Goal: Task Accomplishment & Management: Use online tool/utility

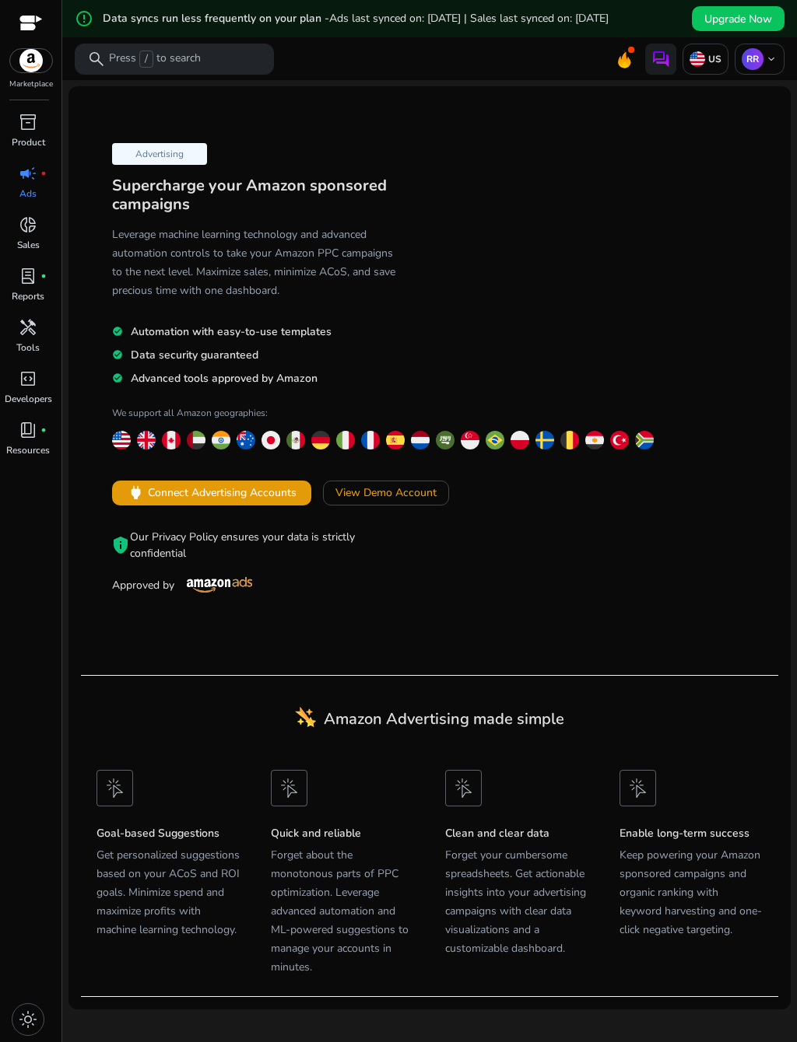
click at [44, 135] on div "inventory_2" at bounding box center [28, 122] width 44 height 25
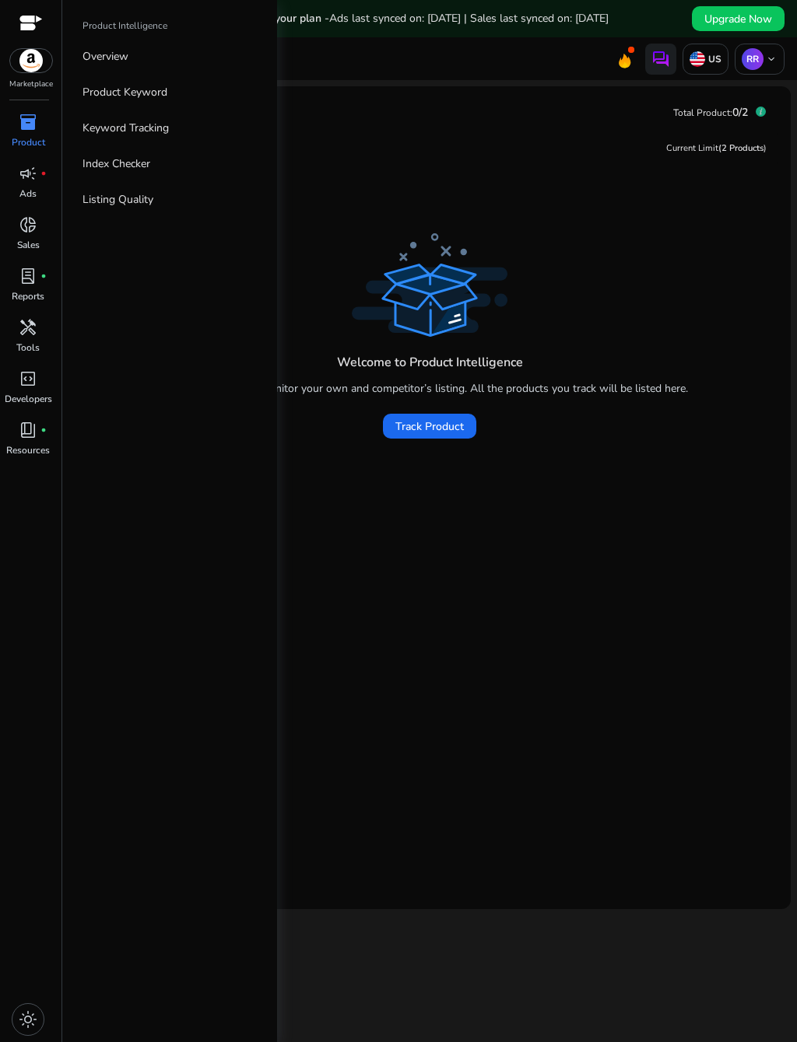
click at [486, 502] on div "Welcome to Product Intelligence You can track and monitor your own and competit…" at bounding box center [429, 541] width 697 height 625
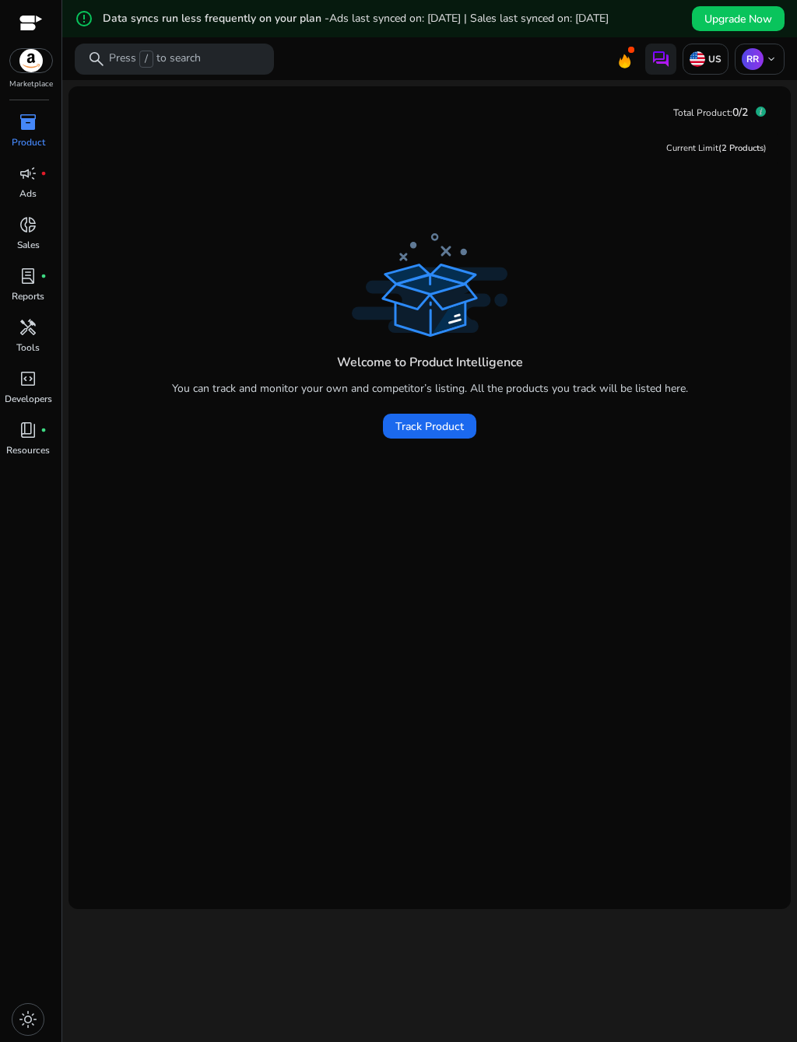
click at [34, 337] on span "handyman" at bounding box center [28, 327] width 19 height 19
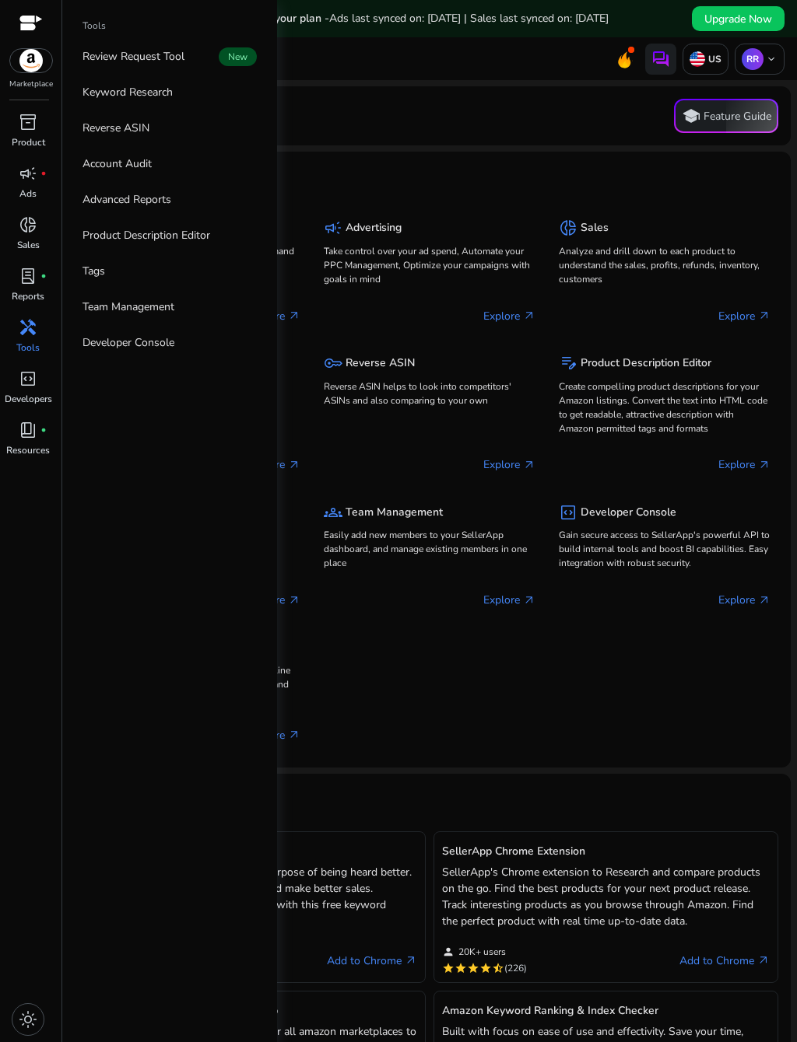
click at [142, 135] on p "Reverse ASIN" at bounding box center [115, 128] width 67 height 16
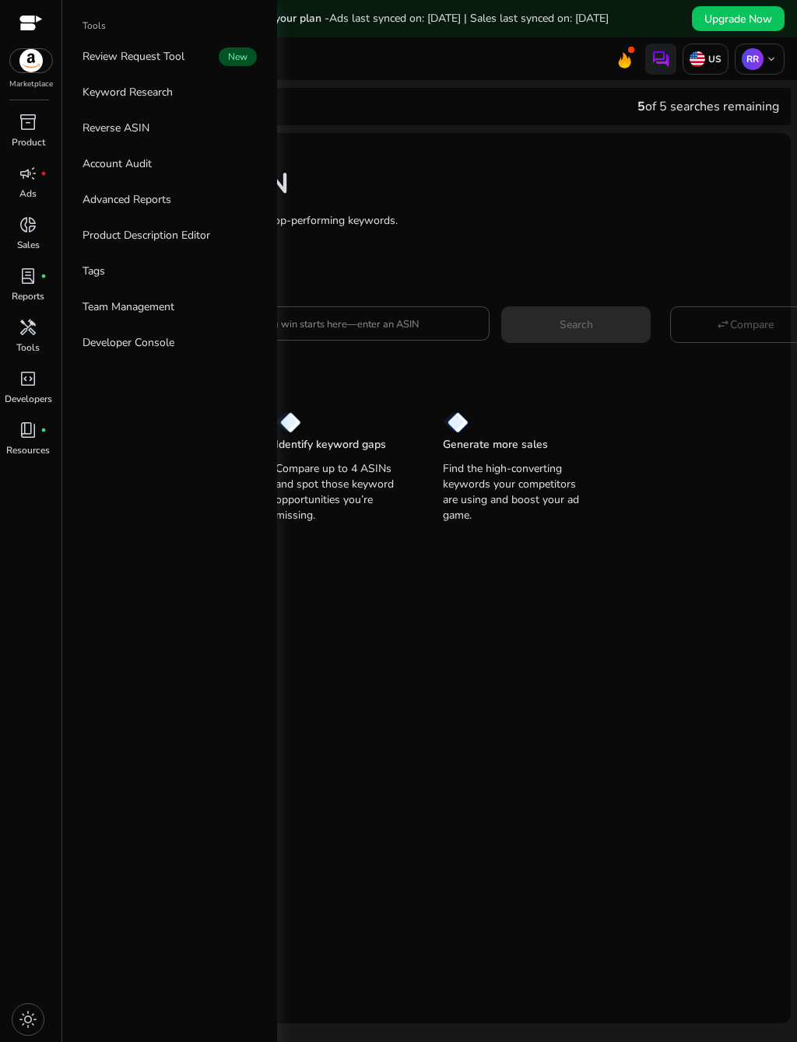
click at [566, 223] on div "Reverse ASIN Enter up to 4 ASINs and find their top-performing keywords. Learn …" at bounding box center [429, 207] width 722 height 149
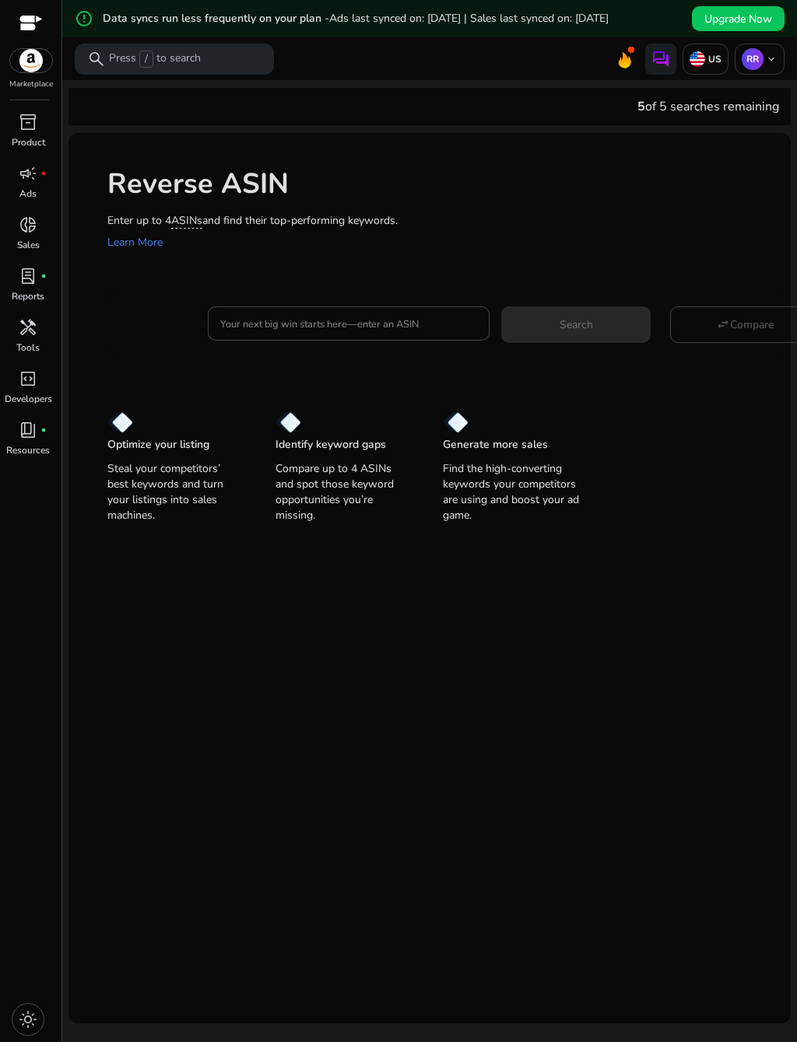
click at [419, 332] on input "Your next big win starts here—enter an ASIN" at bounding box center [348, 323] width 257 height 17
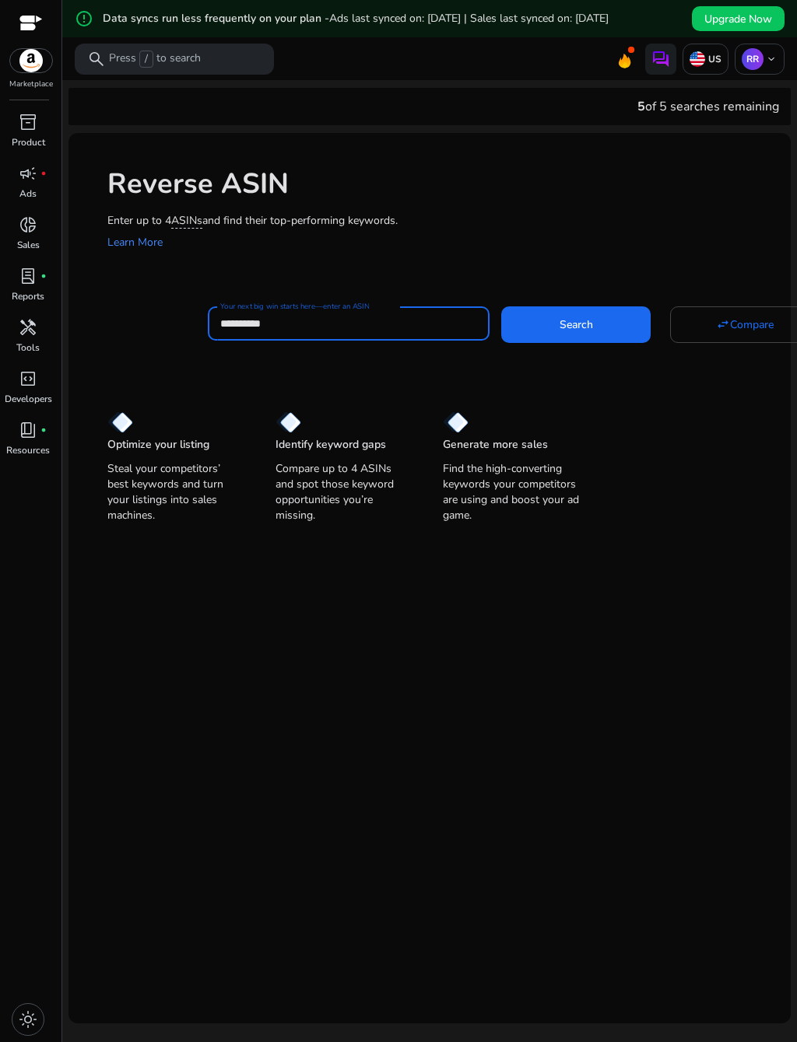
type input "**********"
click at [604, 343] on span at bounding box center [575, 324] width 149 height 37
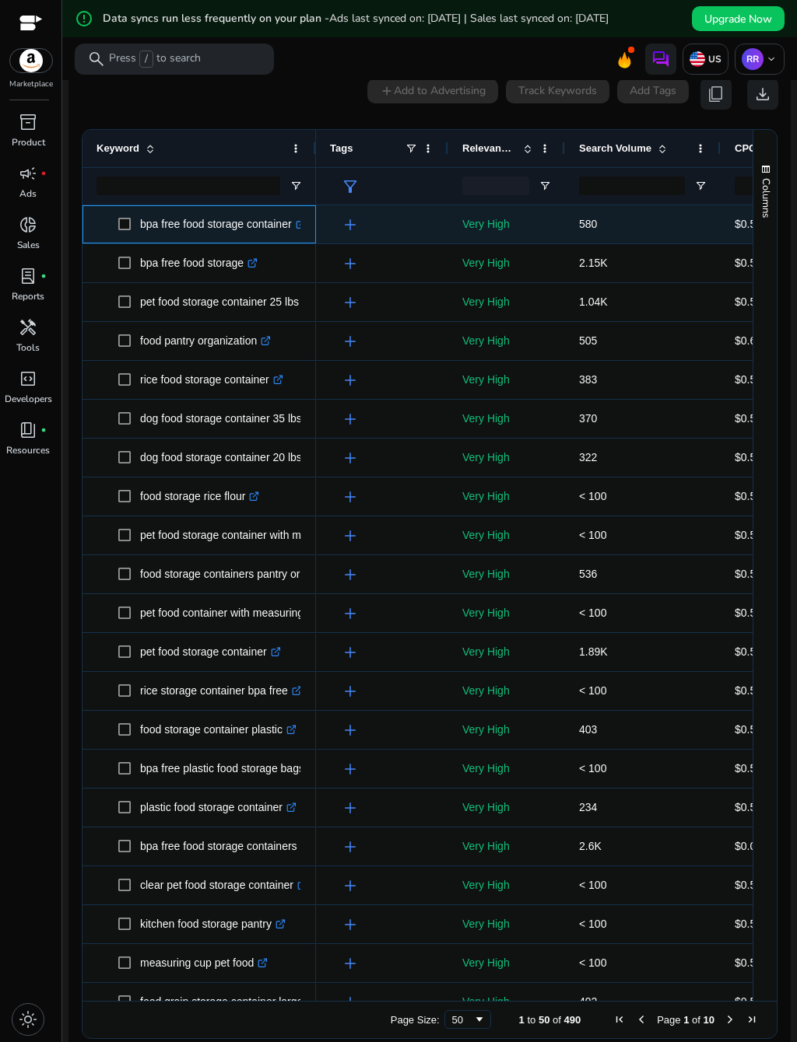
click at [291, 236] on p "bpa free food storage container .st0{fill:#2c8af8}" at bounding box center [223, 224] width 166 height 32
click at [292, 240] on p "bpa free food storage container .st0{fill:#2c8af8}" at bounding box center [223, 224] width 166 height 32
click at [285, 240] on p "bpa free food storage container .st0{fill:#2c8af8}" at bounding box center [223, 224] width 166 height 32
click at [596, 240] on p "580" at bounding box center [643, 224] width 128 height 32
click at [585, 240] on p "580" at bounding box center [643, 224] width 128 height 32
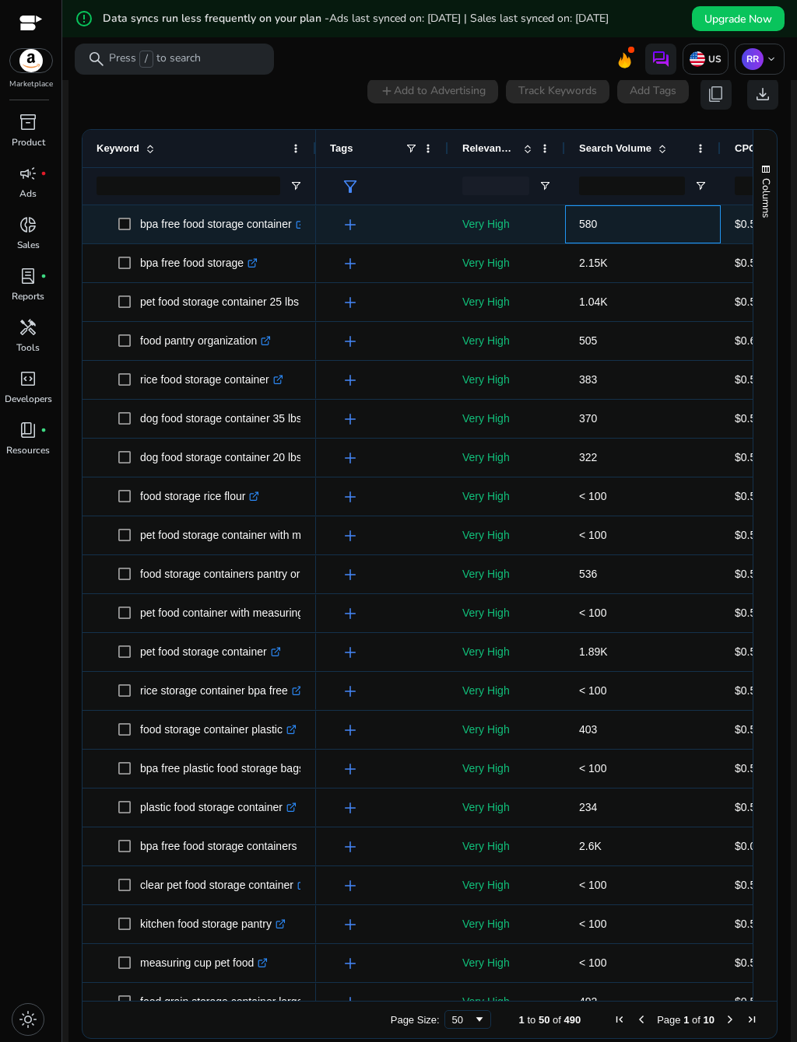
click at [589, 240] on p "580" at bounding box center [643, 224] width 128 height 32
click at [692, 237] on p "580" at bounding box center [643, 224] width 128 height 32
click at [519, 240] on p "Very High" at bounding box center [506, 224] width 89 height 32
click at [512, 240] on p "Very High" at bounding box center [506, 224] width 89 height 32
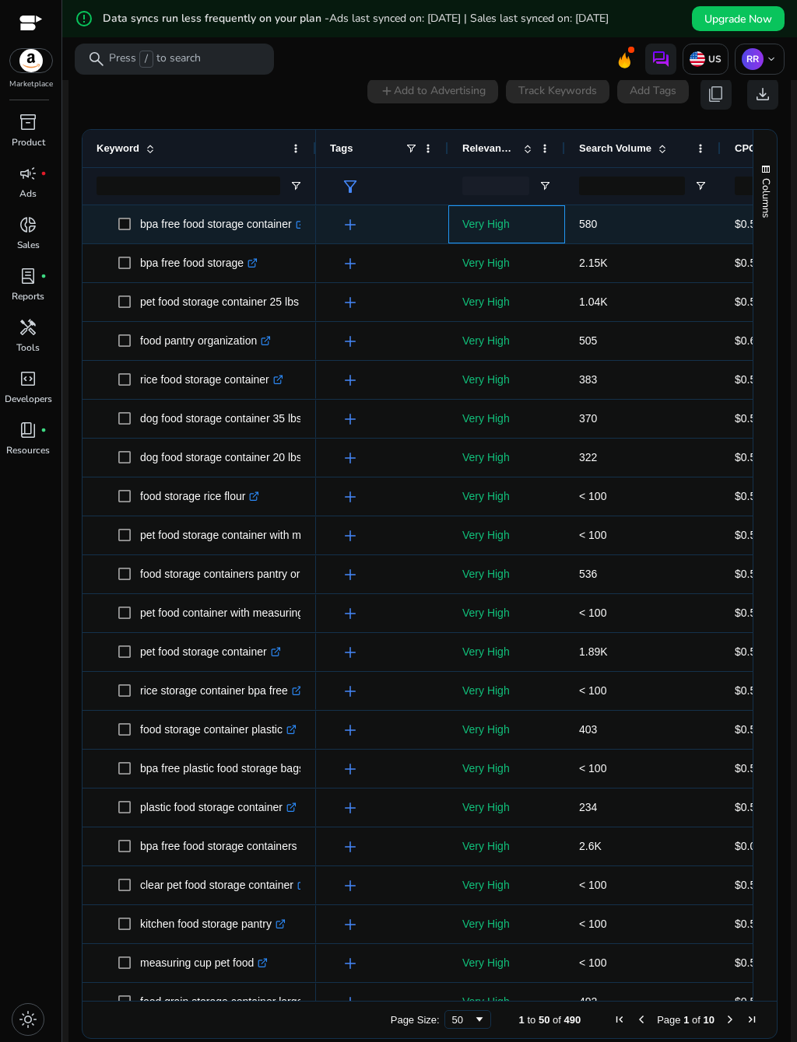
click at [505, 240] on p "Very High" at bounding box center [506, 224] width 89 height 32
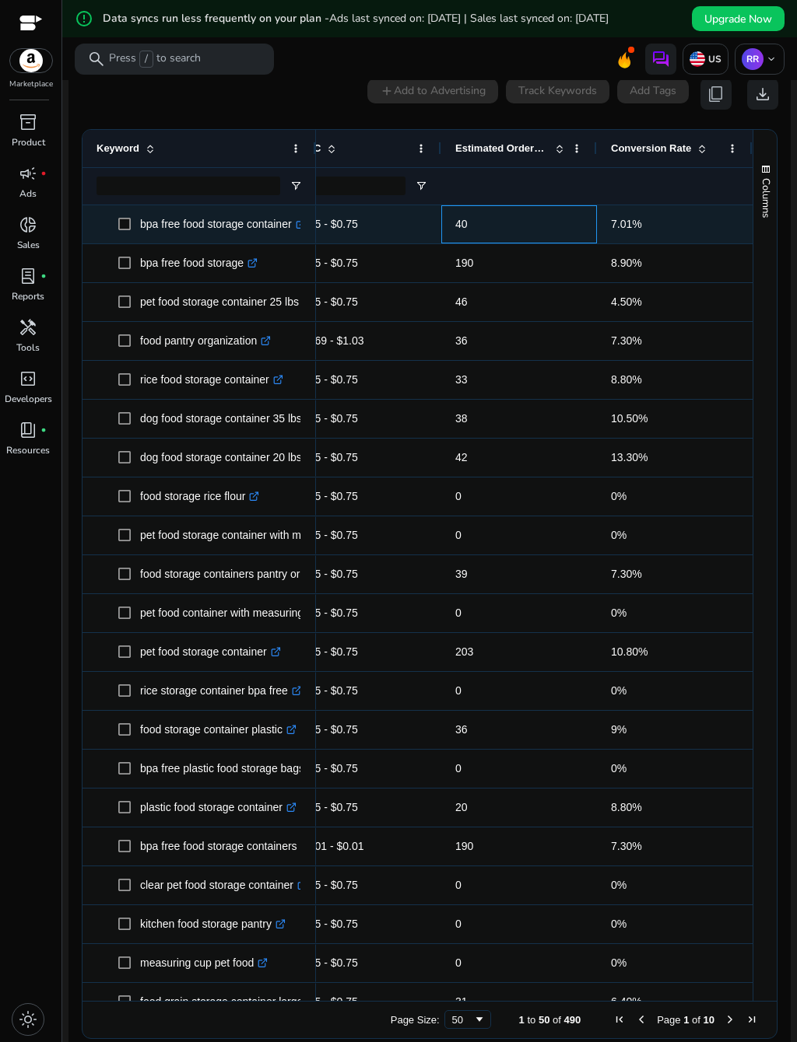
click at [488, 240] on span "40" at bounding box center [519, 224] width 128 height 32
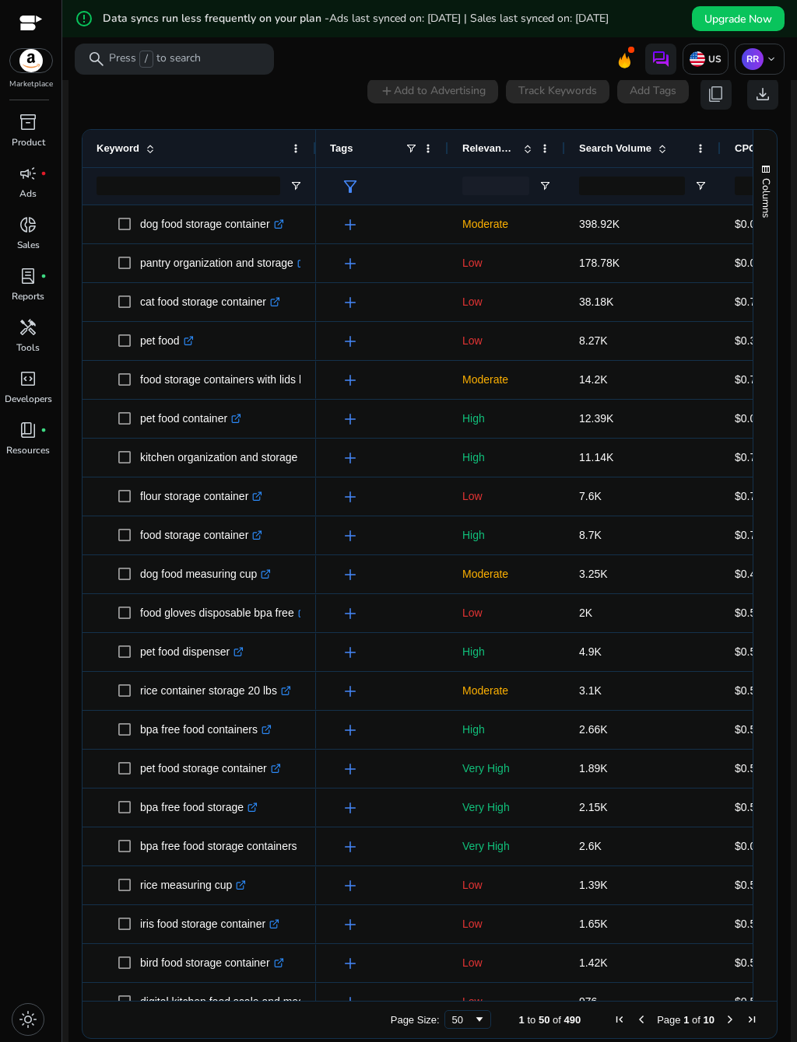
click at [37, 355] on p "Tools" at bounding box center [27, 348] width 23 height 14
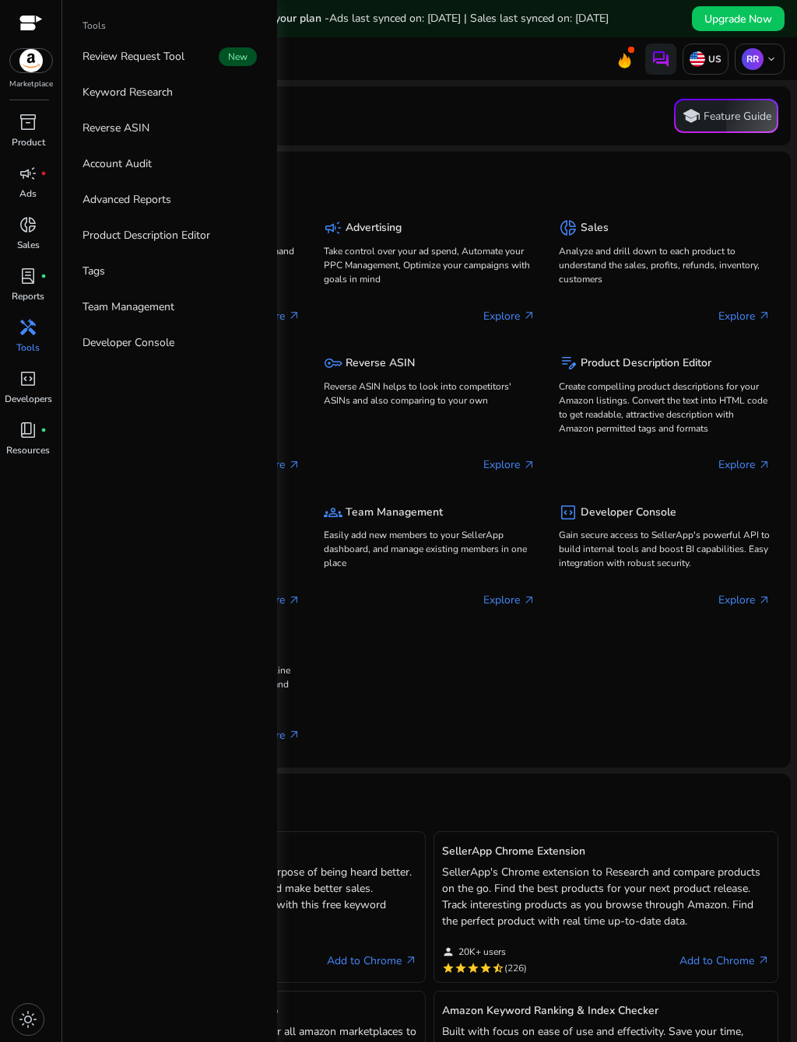
click at [34, 137] on link "inventory_2 Product" at bounding box center [28, 135] width 56 height 51
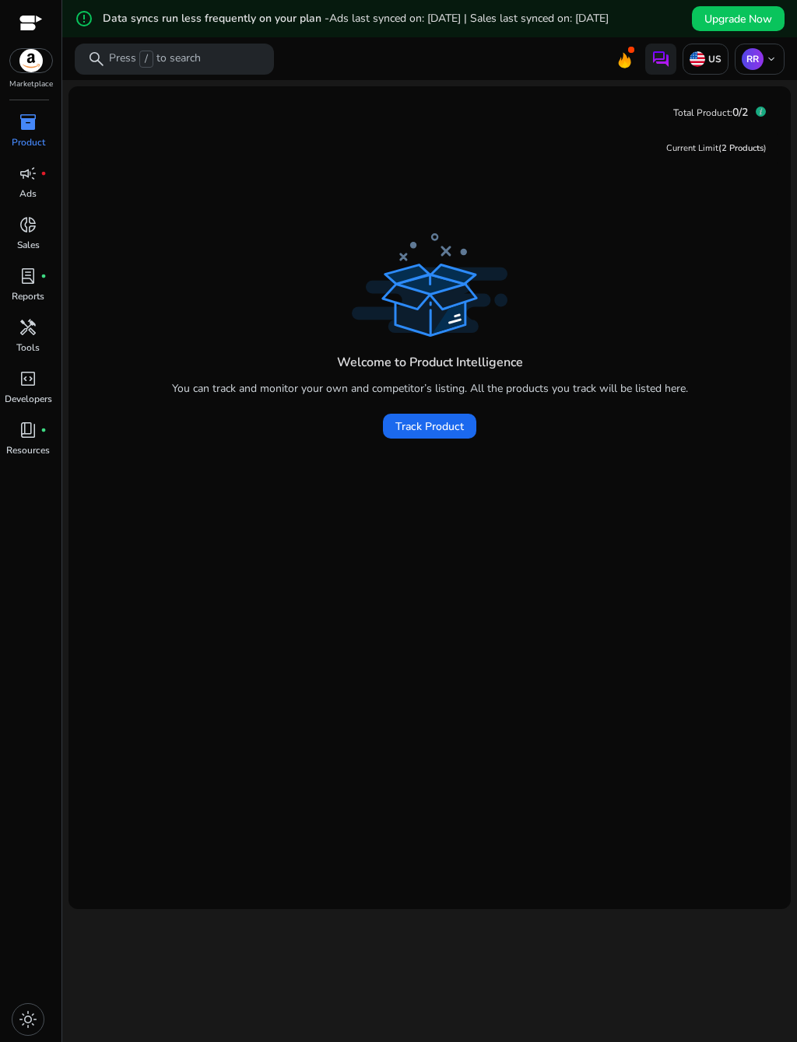
click at [507, 519] on div "Welcome to Product Intelligence You can track and monitor your own and competit…" at bounding box center [429, 541] width 697 height 625
click at [453, 435] on span "Track Product" at bounding box center [429, 427] width 68 height 16
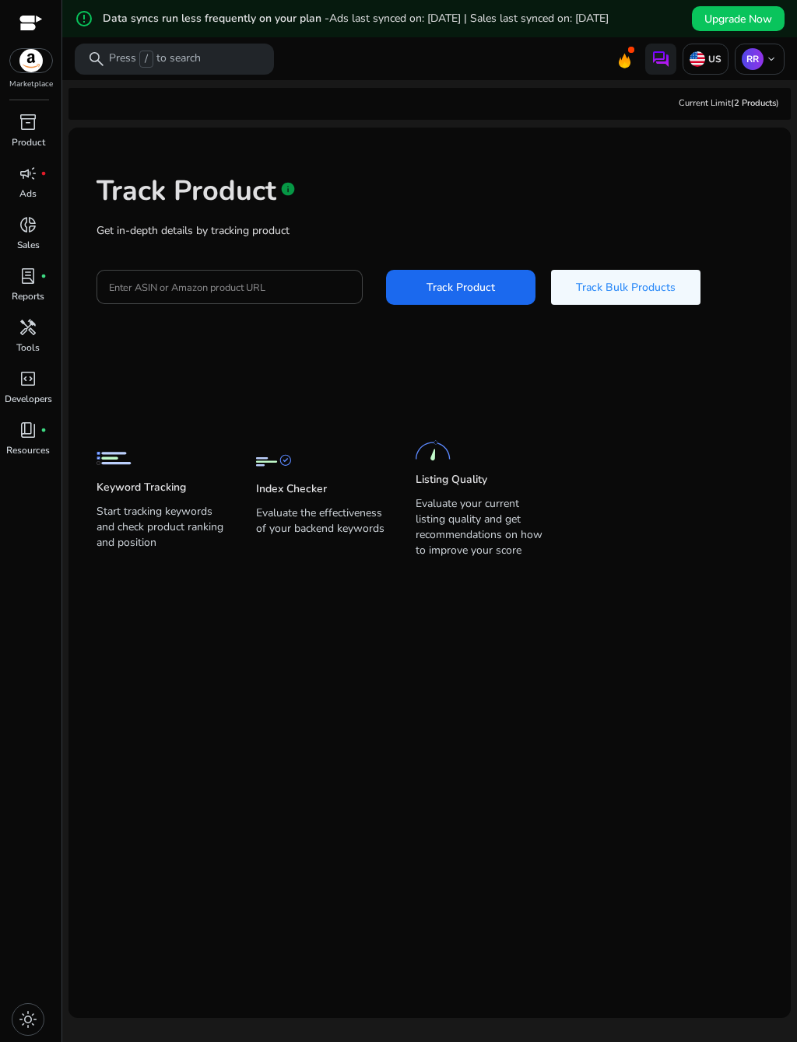
click at [267, 296] on input "Enter ASIN or Amazon product URL" at bounding box center [229, 286] width 241 height 17
click at [213, 296] on input "Enter ASIN or Amazon product URL" at bounding box center [229, 286] width 241 height 17
paste input "**********"
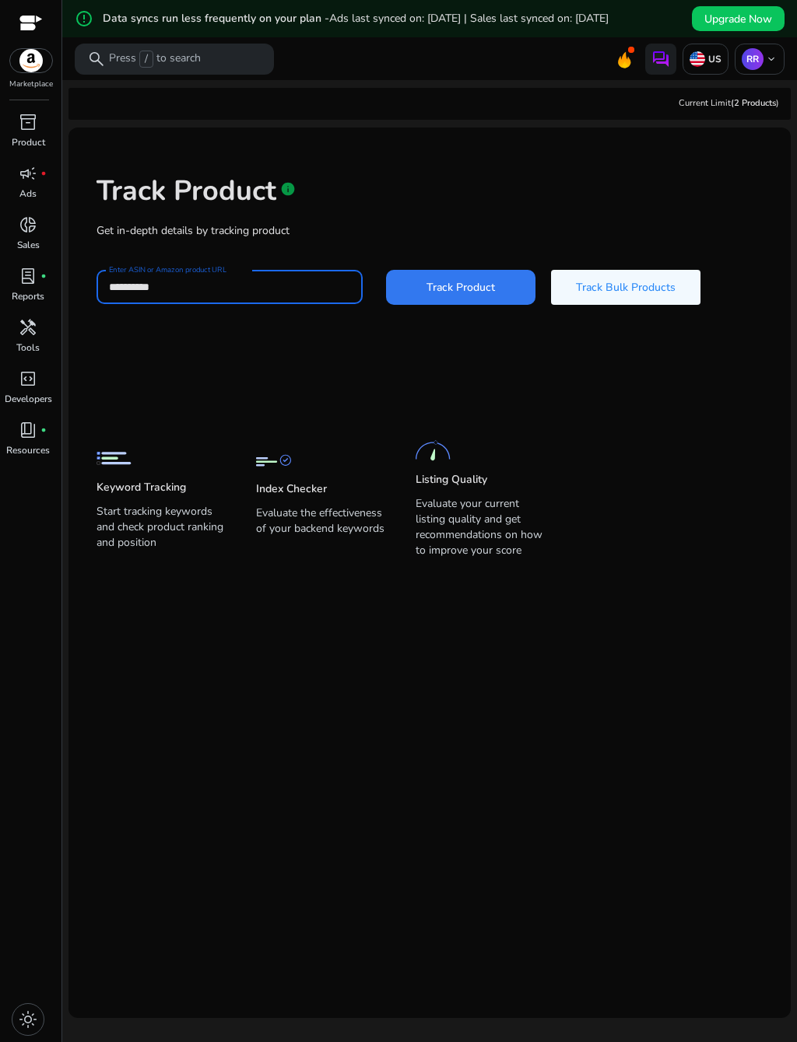
type input "**********"
click at [489, 296] on span "Track Product" at bounding box center [460, 287] width 68 height 16
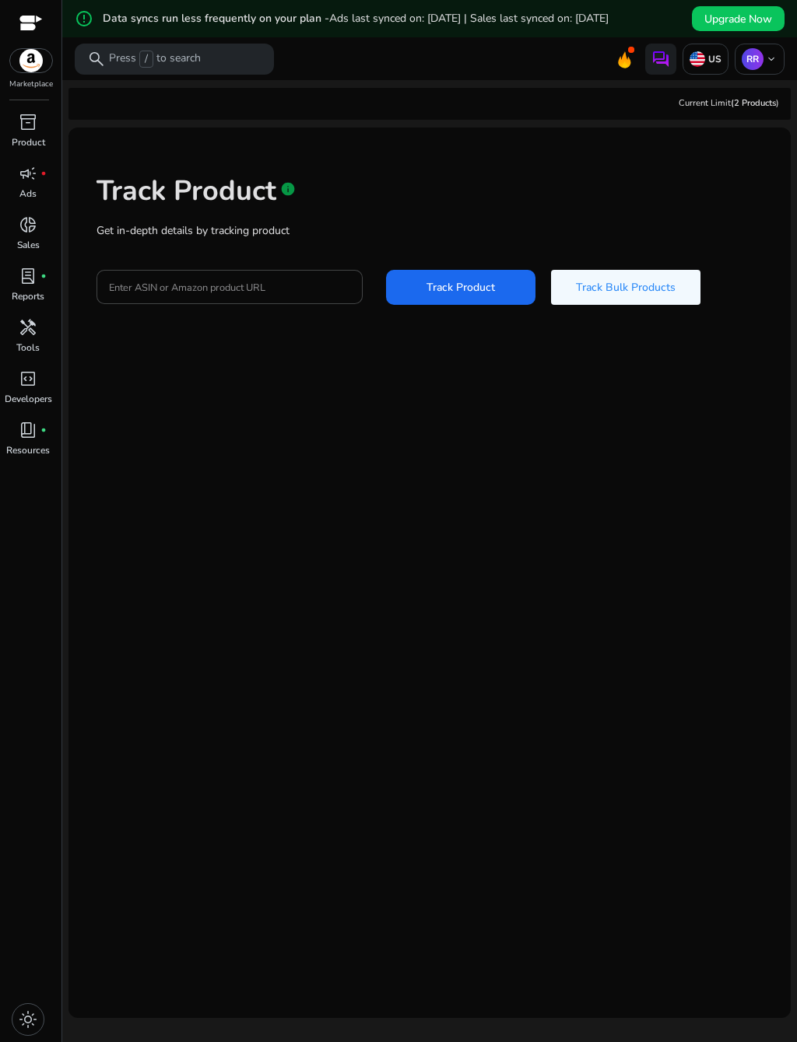
click at [291, 296] on input "Enter ASIN or Amazon product URL" at bounding box center [229, 286] width 241 height 17
click at [200, 296] on input "Enter ASIN or Amazon product URL" at bounding box center [229, 286] width 241 height 17
paste input "**********"
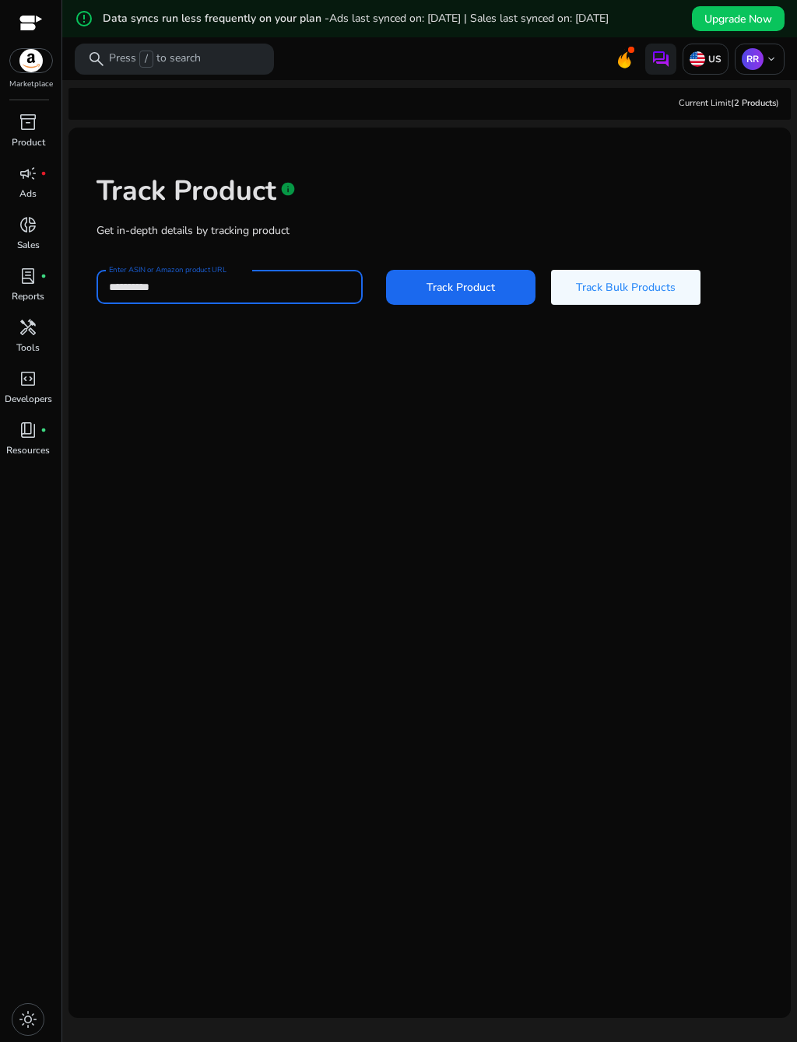
click at [125, 296] on input "**********" at bounding box center [229, 286] width 241 height 17
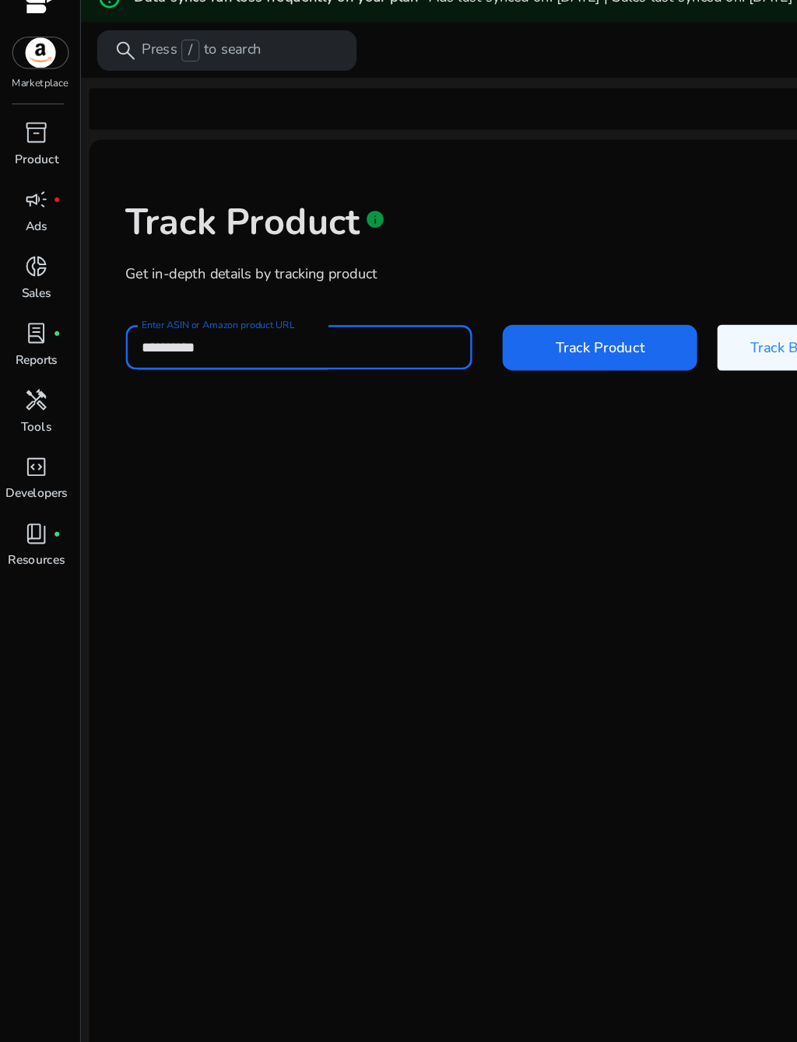
type input "**********"
click at [477, 297] on span at bounding box center [460, 287] width 149 height 37
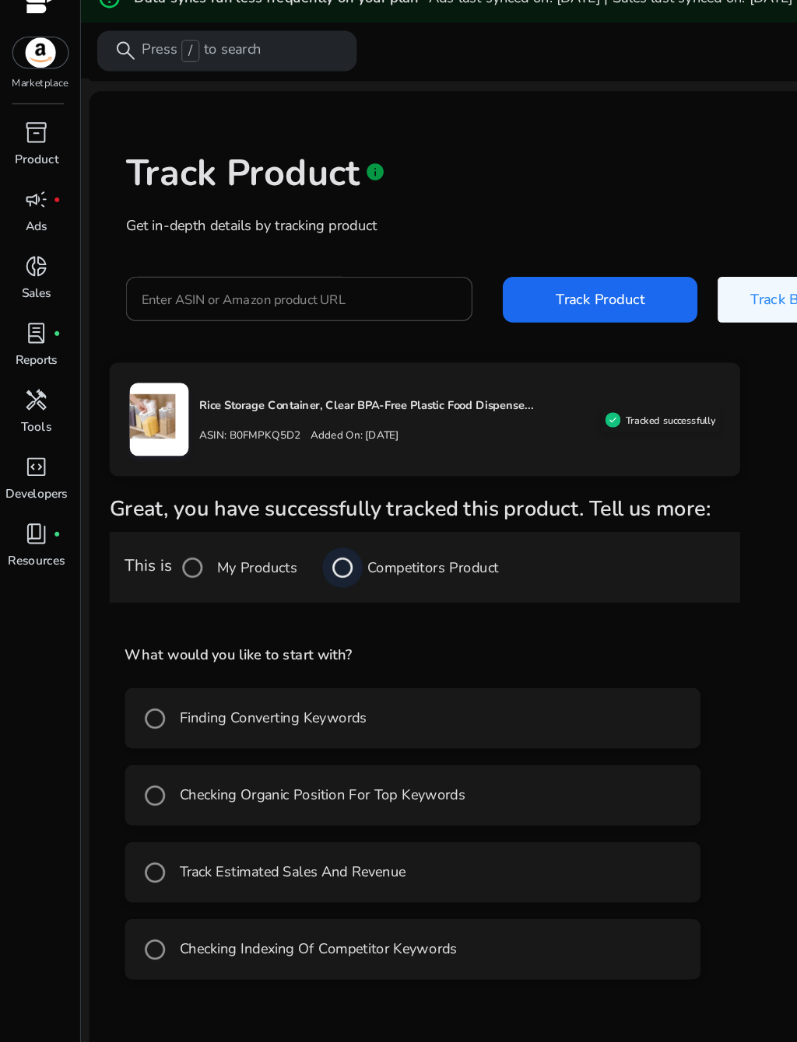
scroll to position [54, 0]
click at [373, 554] on mat-radio-button "Track Estimated Sales And Revenue" at bounding box center [317, 690] width 442 height 47
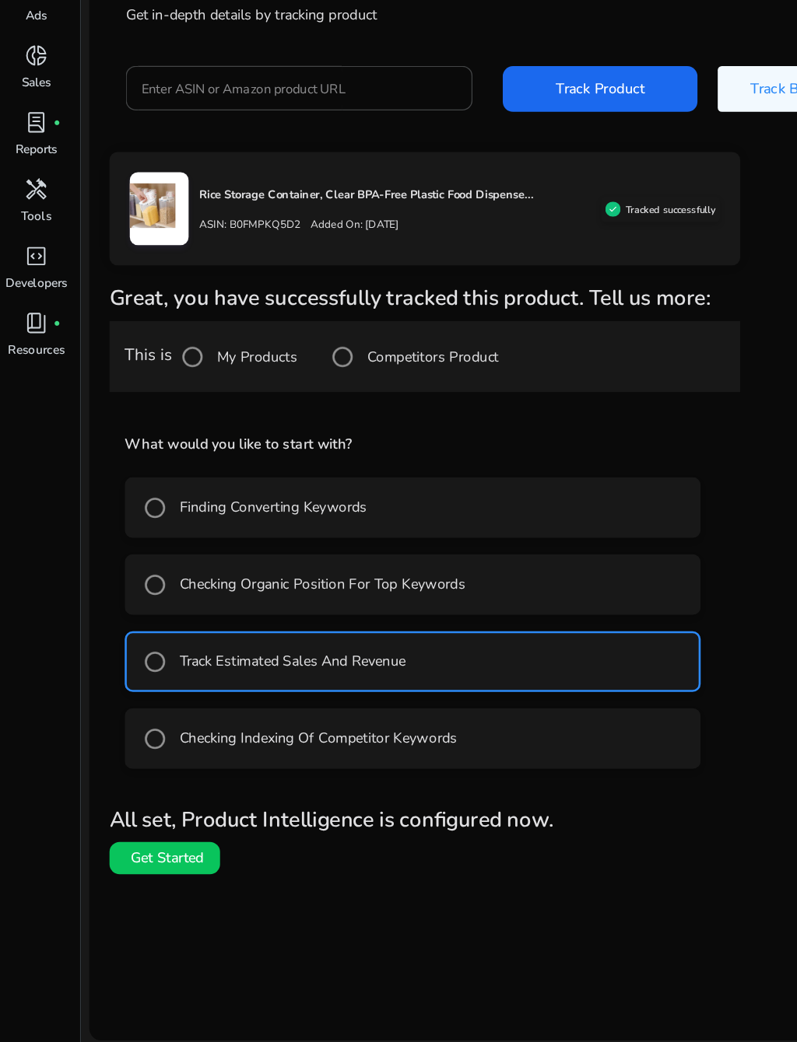
click at [148, 554] on span at bounding box center [126, 840] width 85 height 37
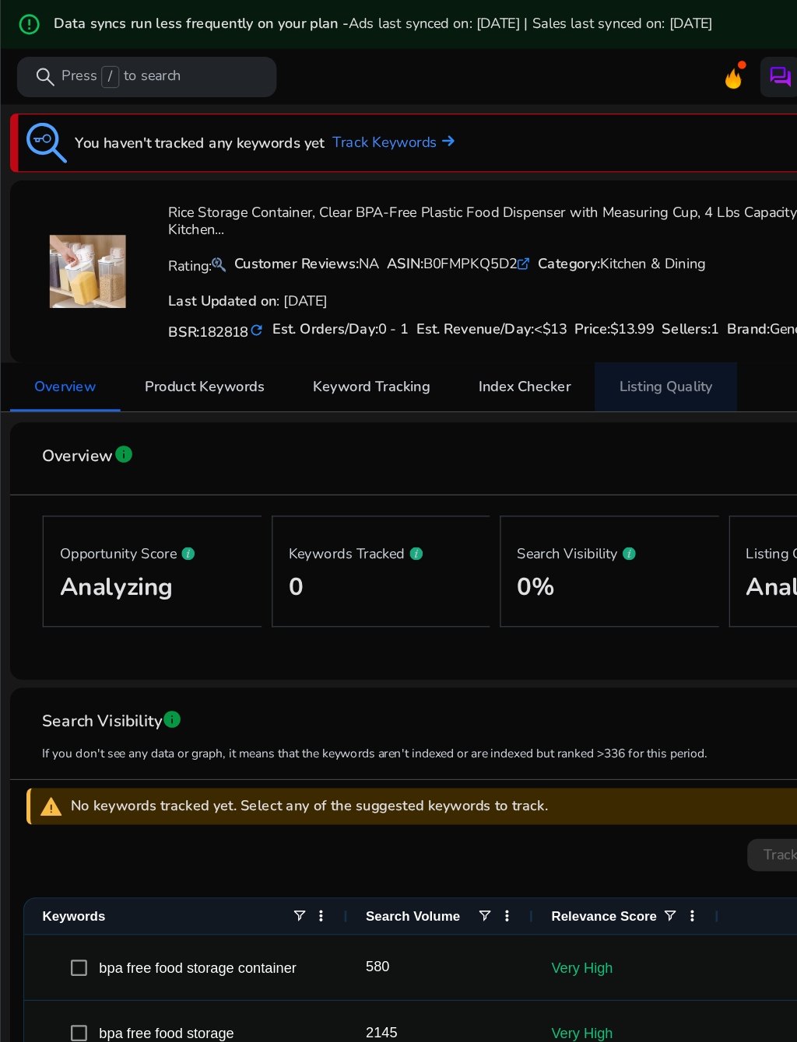
click at [583, 303] on span "Listing Quality" at bounding box center [573, 297] width 72 height 11
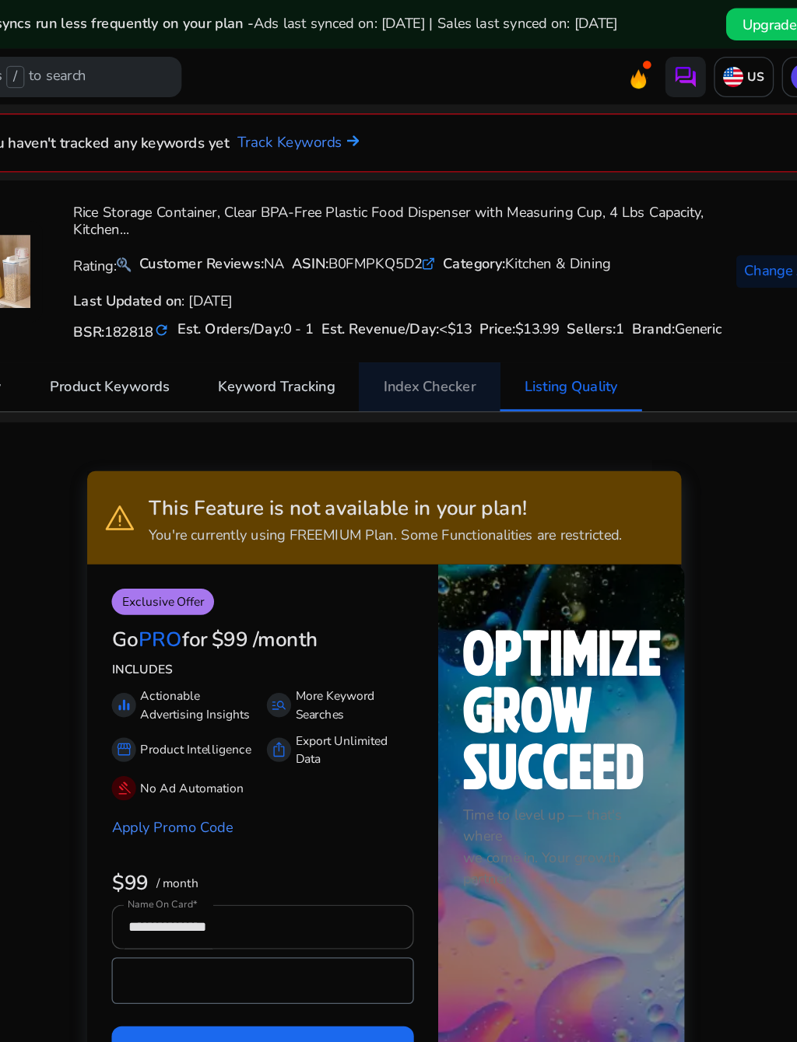
click at [429, 316] on span "Index Checker" at bounding box center [464, 296] width 71 height 37
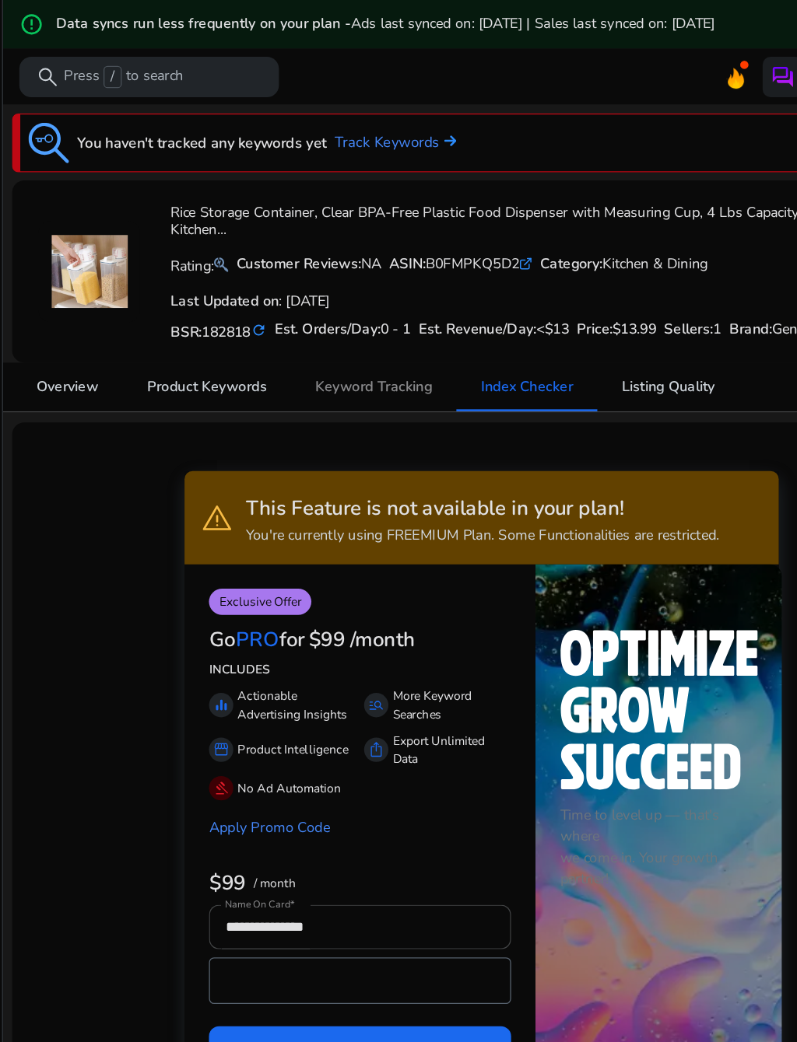
click at [324, 303] on span "Keyword Tracking" at bounding box center [346, 297] width 89 height 11
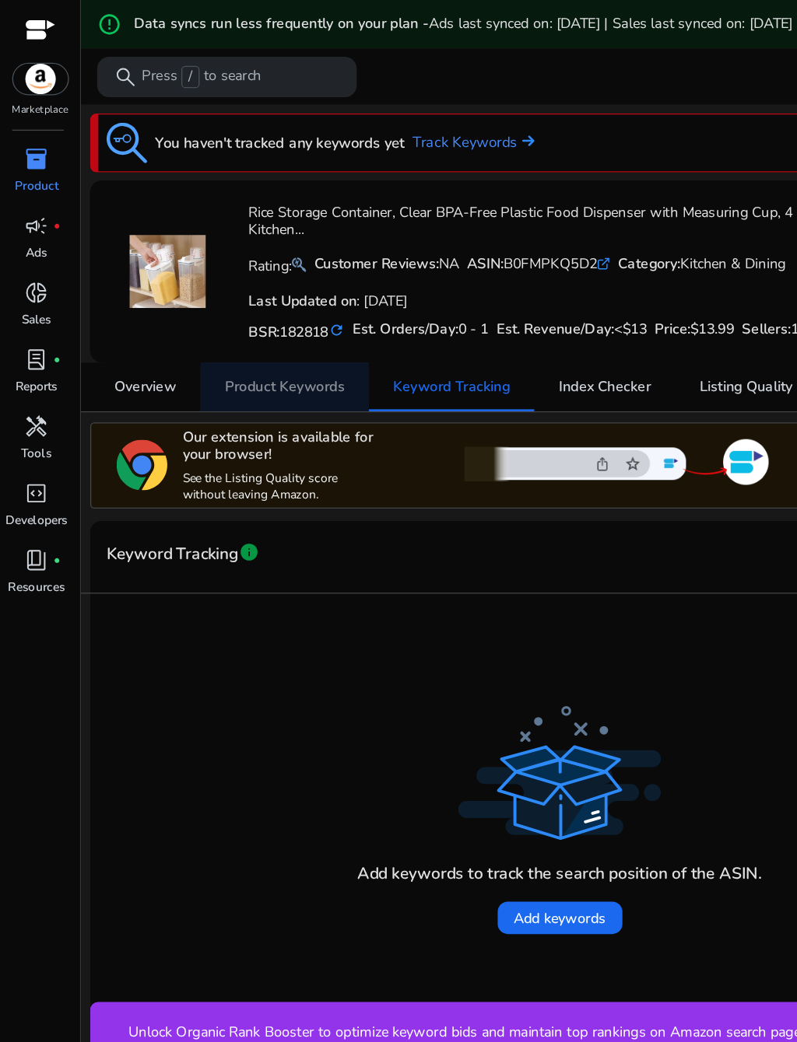
click at [264, 303] on span "Product Keywords" at bounding box center [219, 297] width 92 height 11
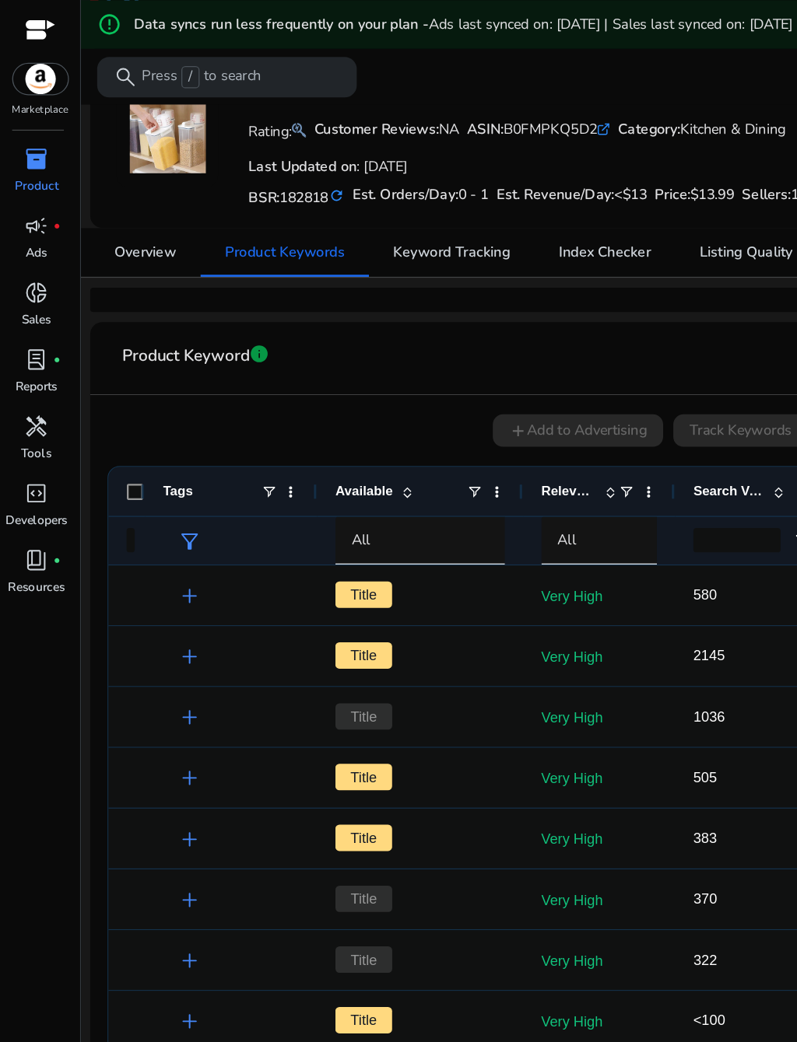
click at [288, 513] on span "Title" at bounding box center [279, 503] width 44 height 20
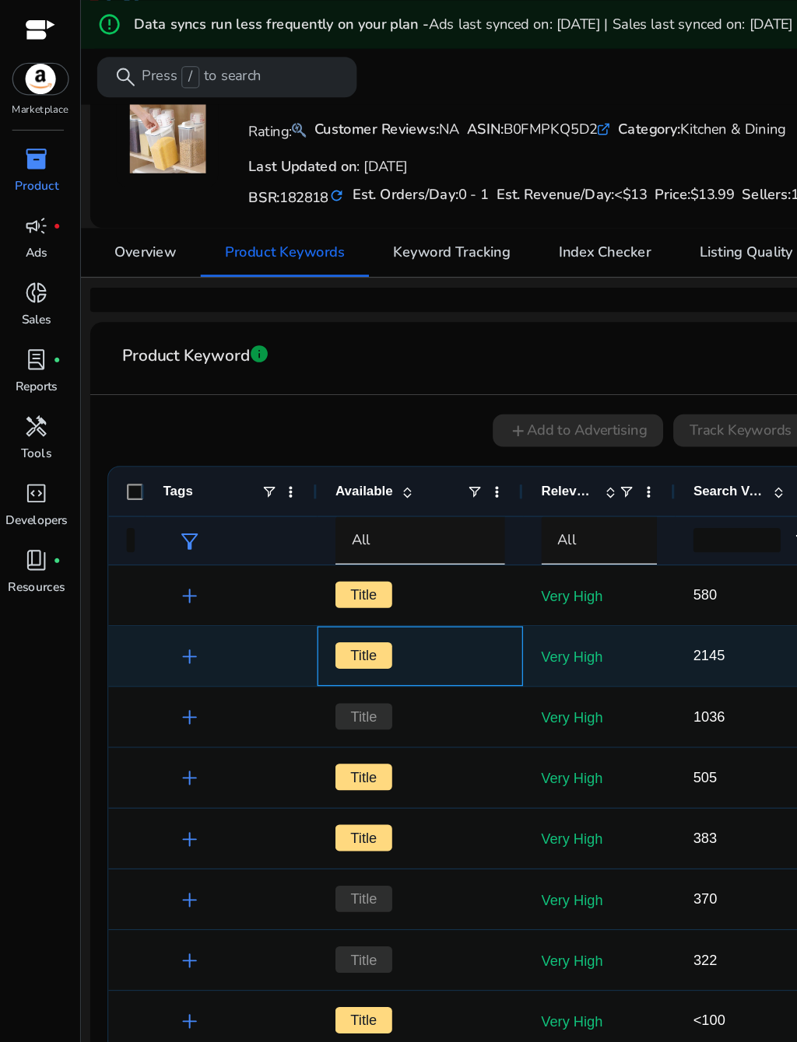
click at [288, 513] on span "Title" at bounding box center [279, 503] width 44 height 20
click at [291, 513] on span "Title" at bounding box center [279, 503] width 44 height 20
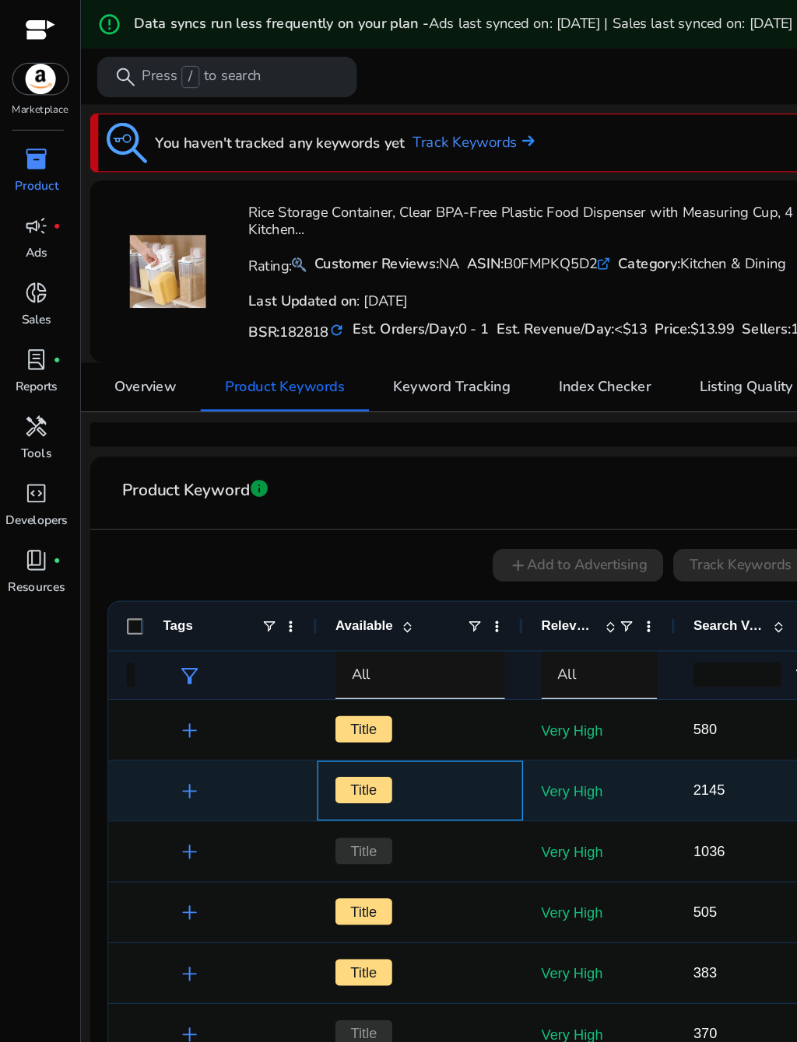
scroll to position [-4, 0]
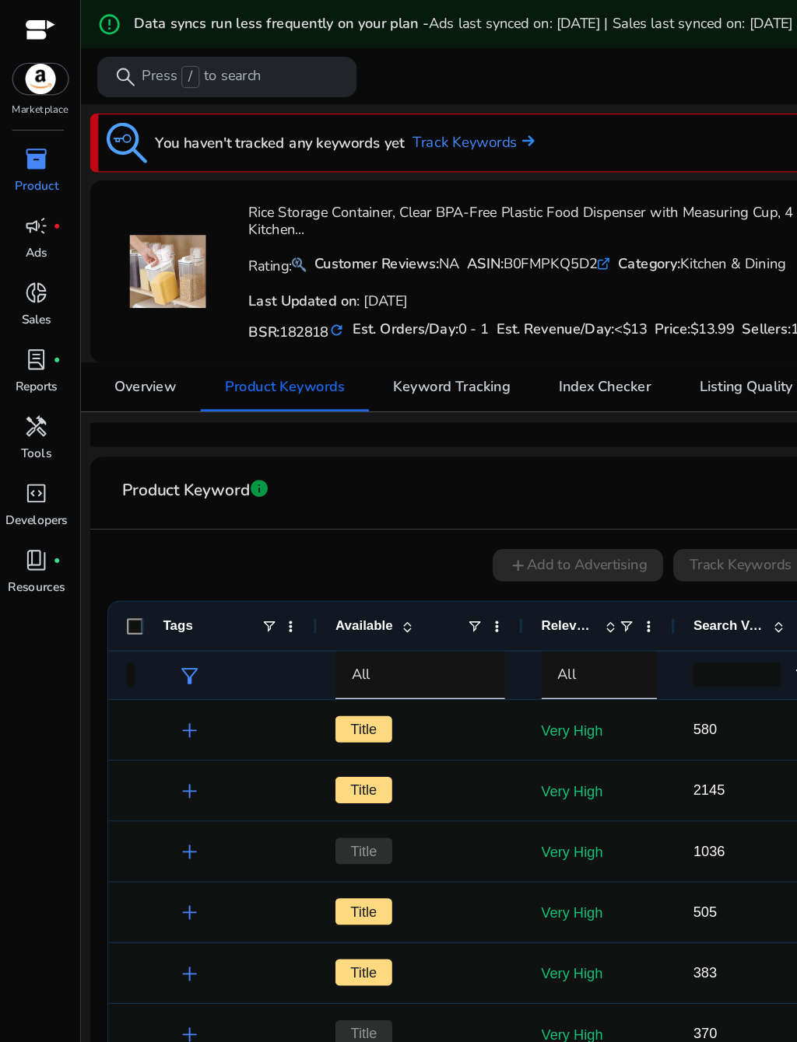
click at [410, 118] on link "Track Keywords" at bounding box center [363, 109] width 93 height 17
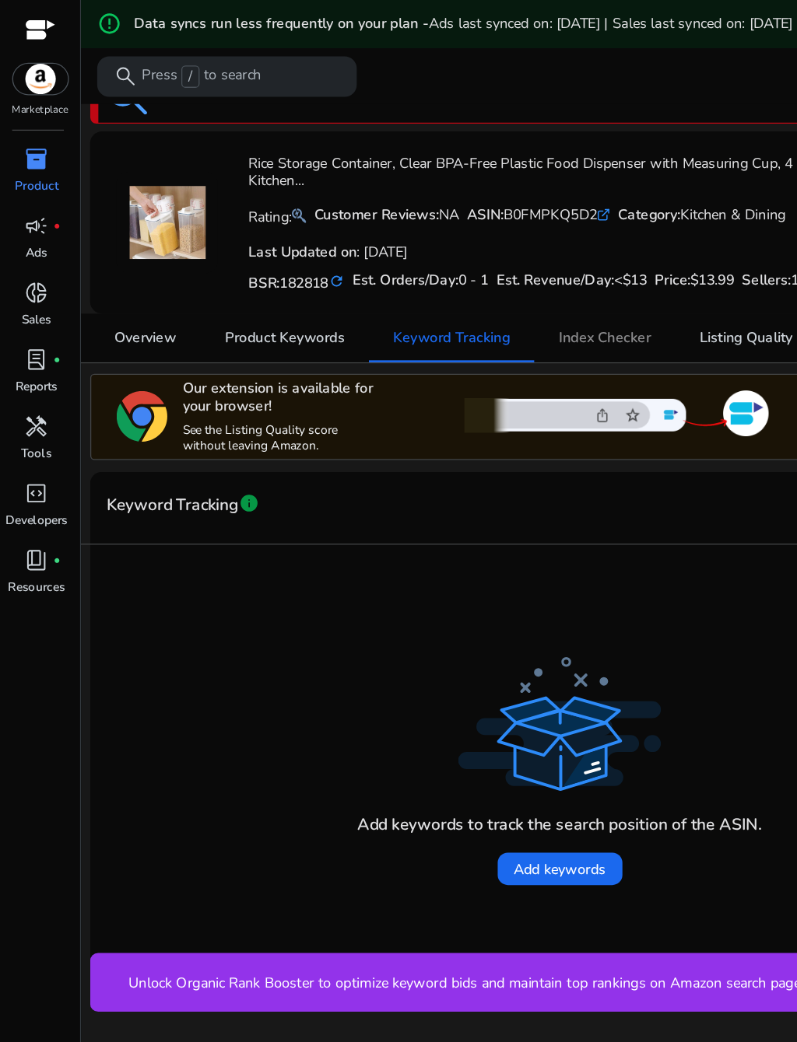
click at [490, 278] on span "Index Checker" at bounding box center [464, 259] width 71 height 37
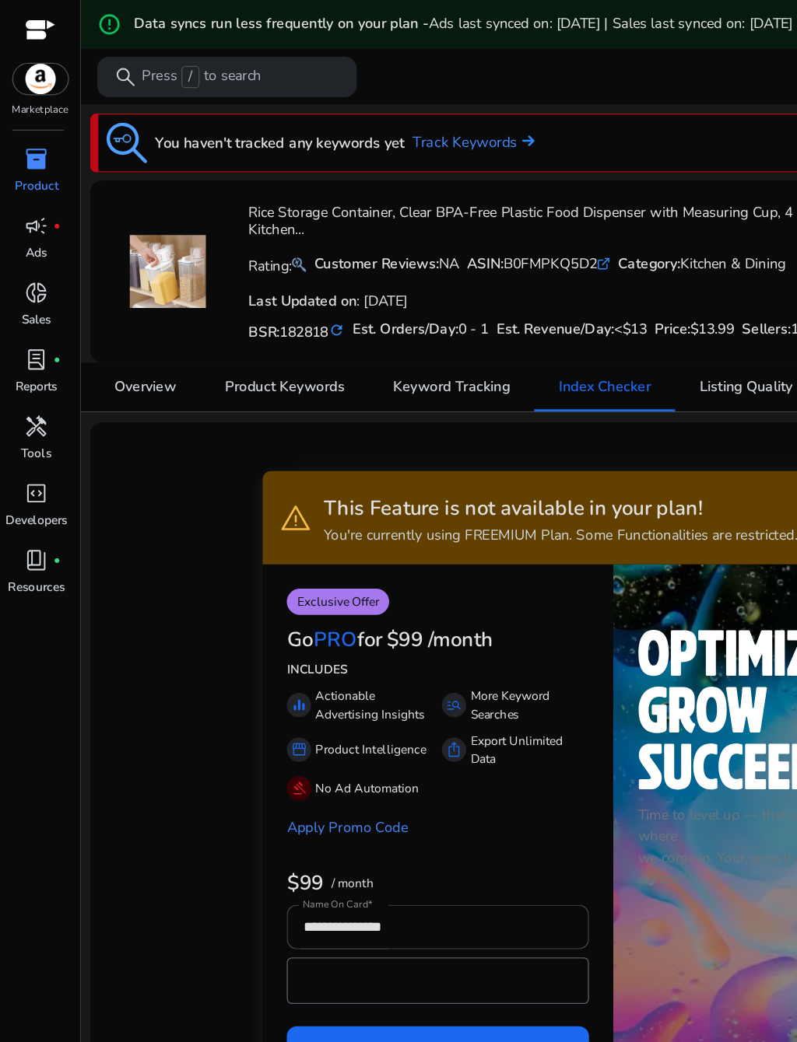
click at [255, 316] on span "Product Keywords" at bounding box center [219, 296] width 92 height 37
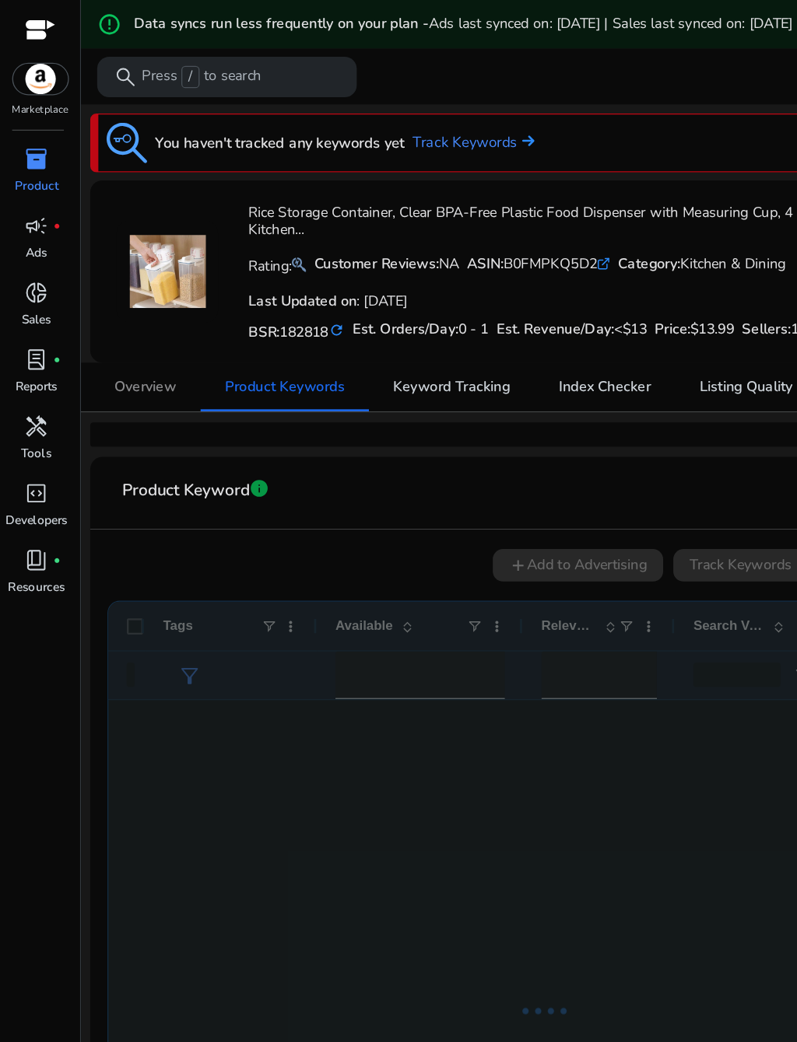
click at [128, 303] on span "Overview" at bounding box center [111, 297] width 47 height 11
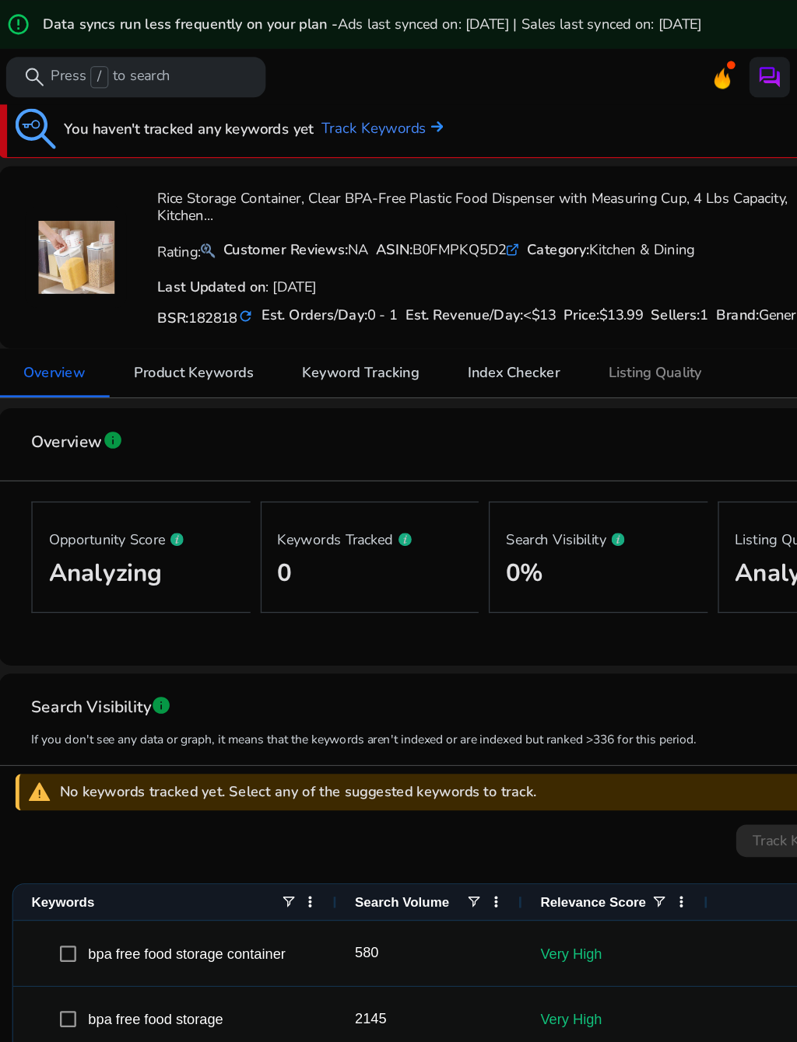
click at [543, 305] on span "Listing Quality" at bounding box center [573, 286] width 72 height 37
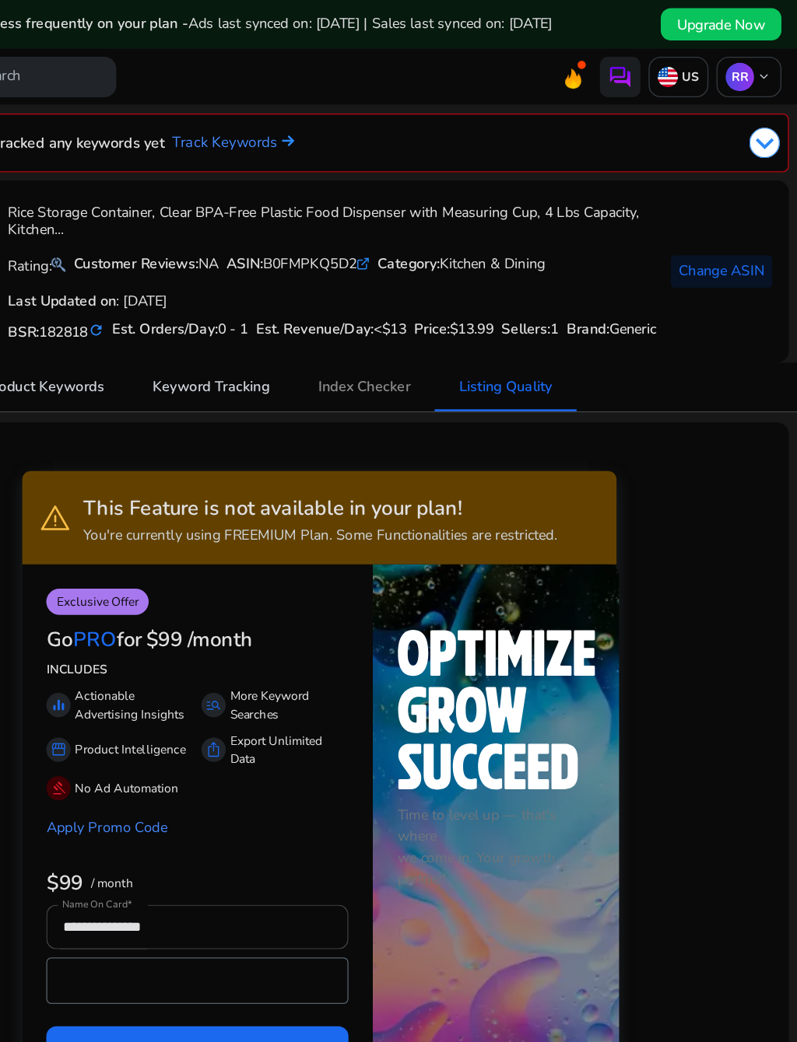
click at [429, 303] on span "Index Checker" at bounding box center [464, 297] width 71 height 11
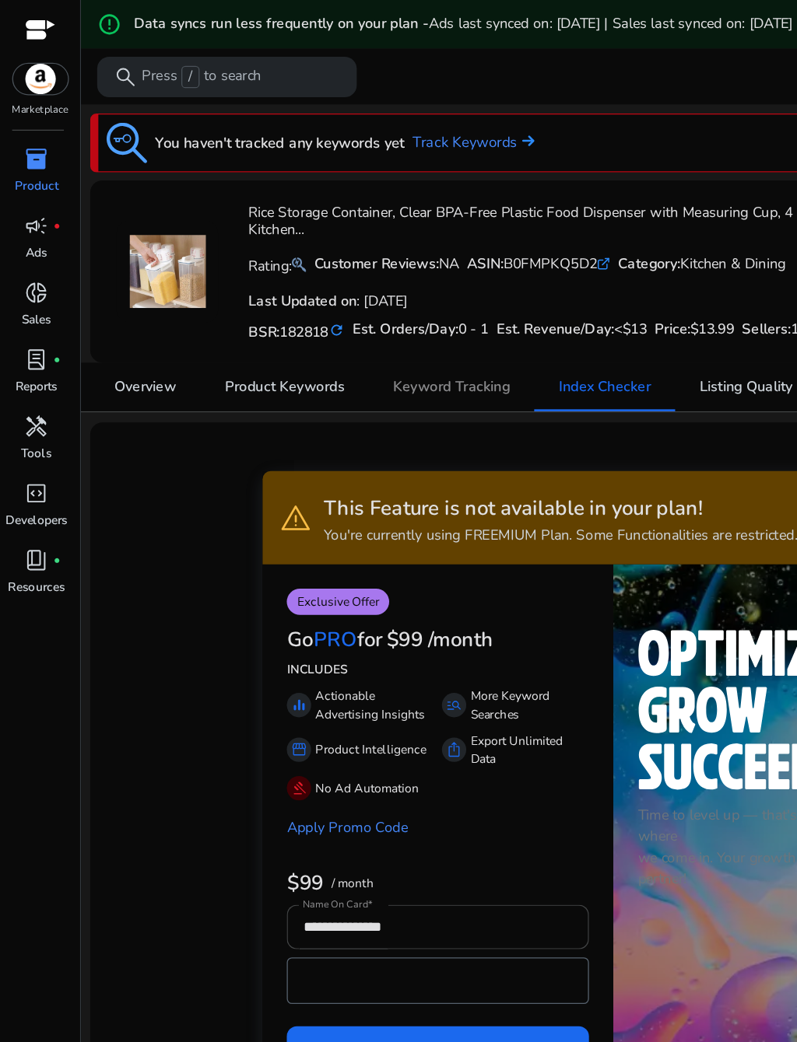
click at [341, 303] on span "Keyword Tracking" at bounding box center [346, 297] width 89 height 11
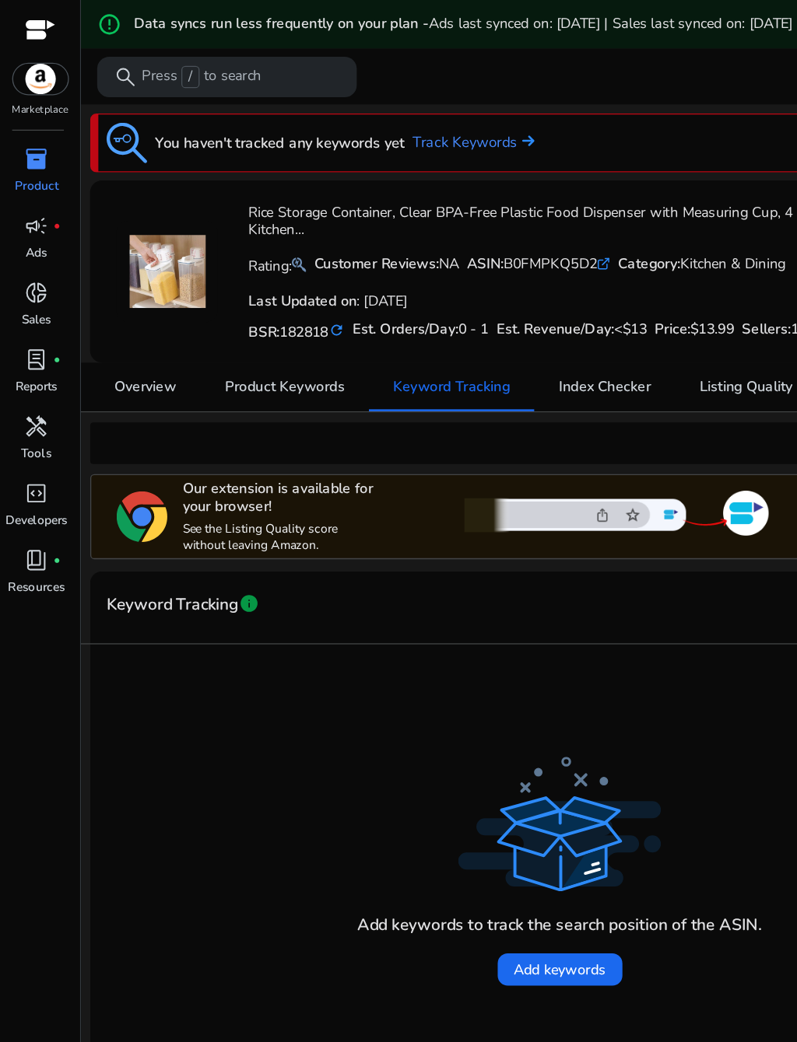
click at [31, 247] on p "Sales" at bounding box center [28, 245] width 23 height 14
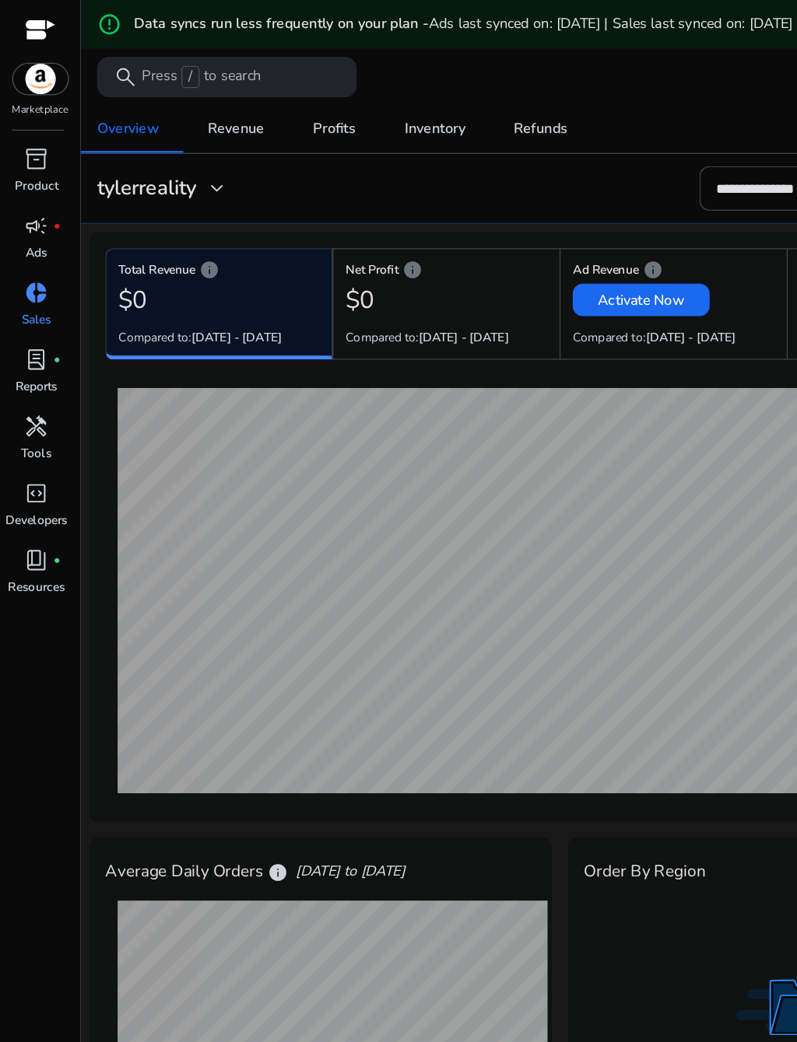
click at [33, 457] on p "Resources" at bounding box center [28, 450] width 44 height 14
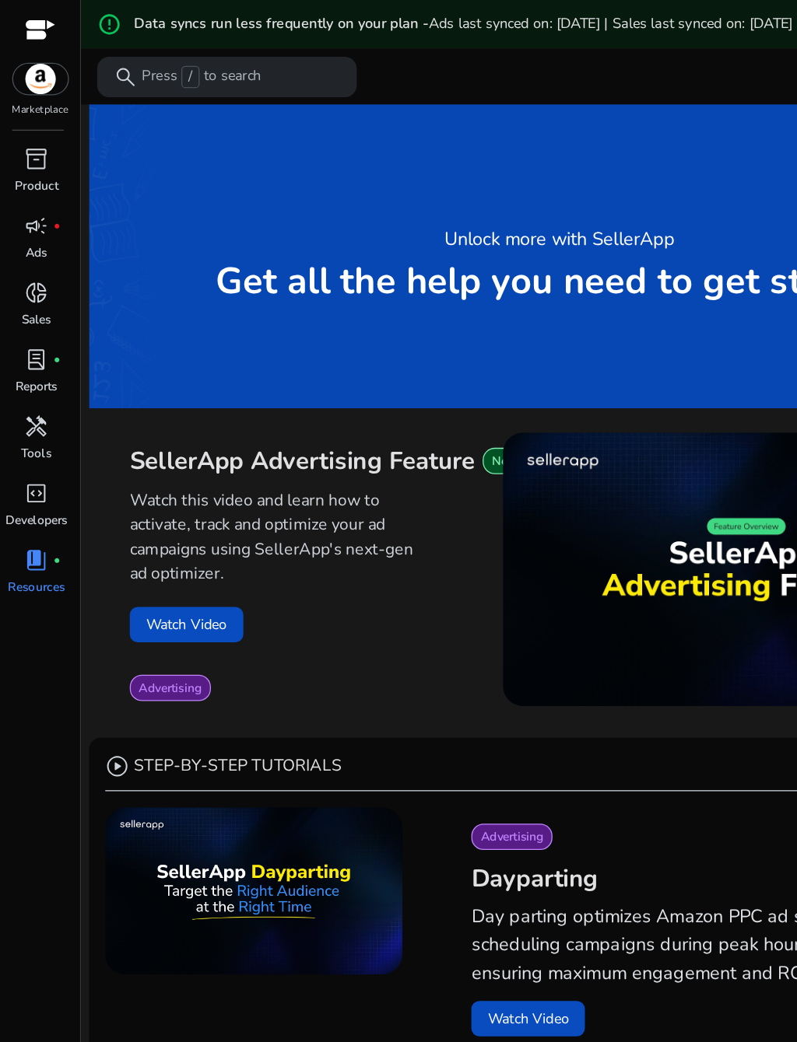
click at [23, 406] on p "Developers" at bounding box center [28, 399] width 47 height 14
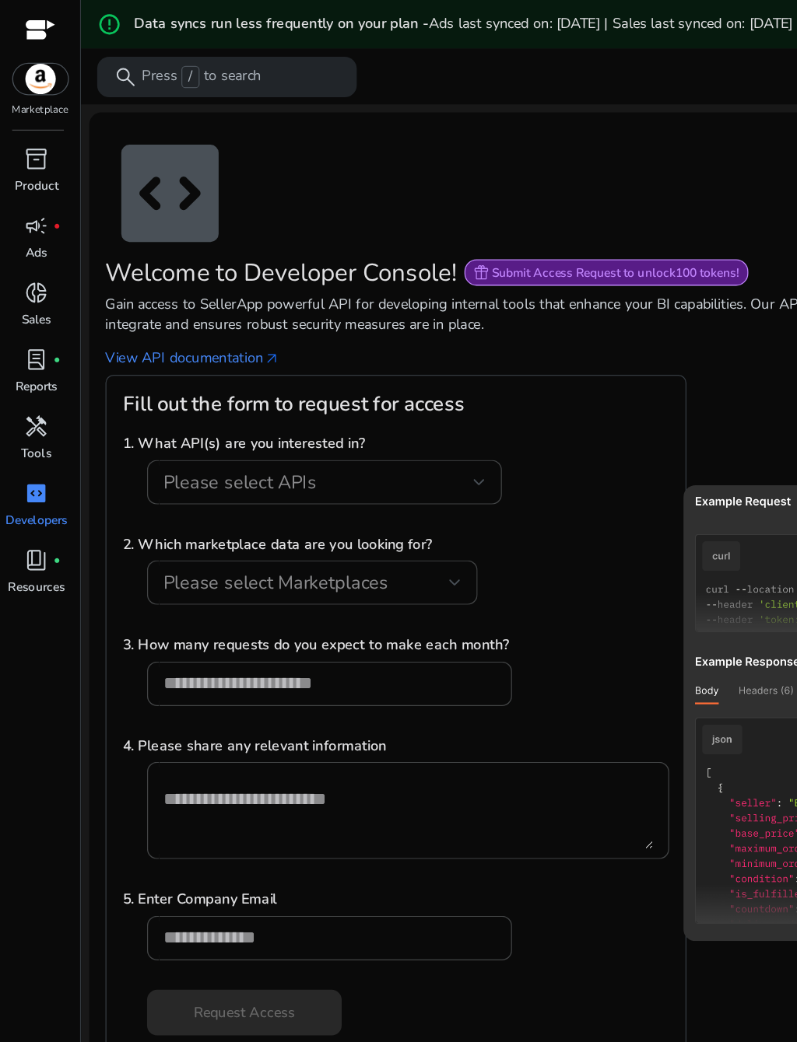
click at [26, 352] on p "Tools" at bounding box center [27, 348] width 23 height 14
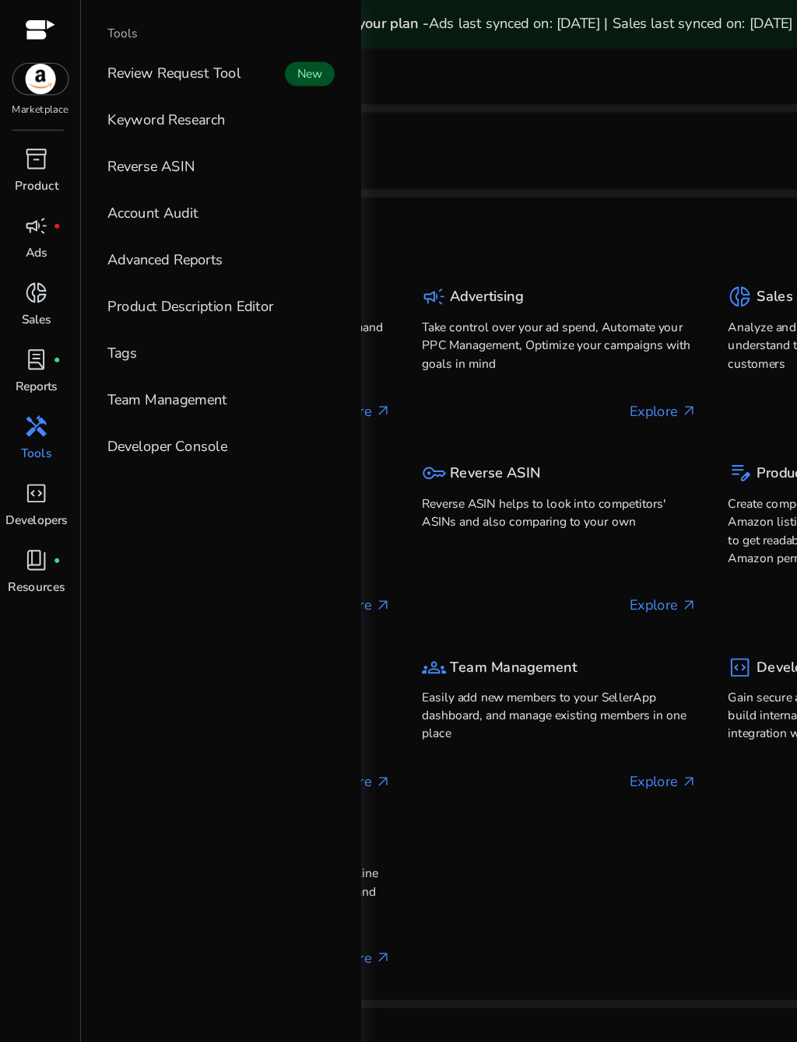
click at [499, 216] on div "package Product Intelligence Monitor ASINs, opportunities, track high-demand ke…" at bounding box center [429, 477] width 697 height 556
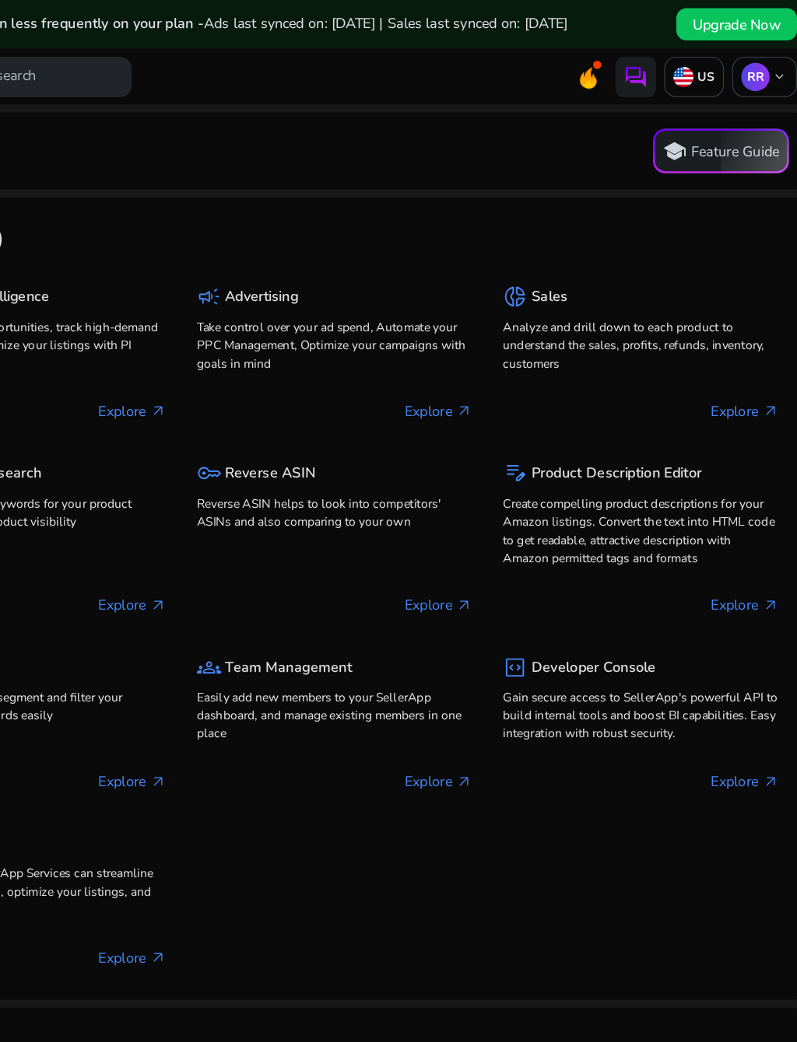
click at [718, 324] on p "Explore arrow_outward" at bounding box center [744, 316] width 52 height 16
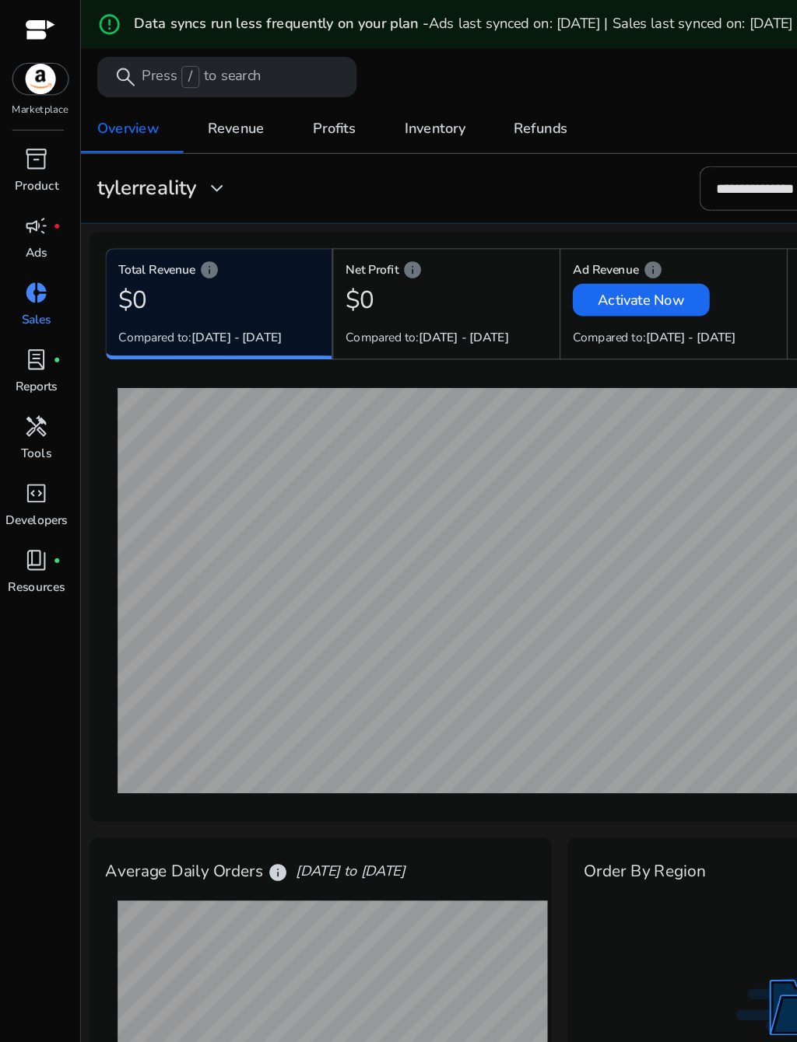
click at [25, 337] on span "handyman" at bounding box center [28, 327] width 19 height 19
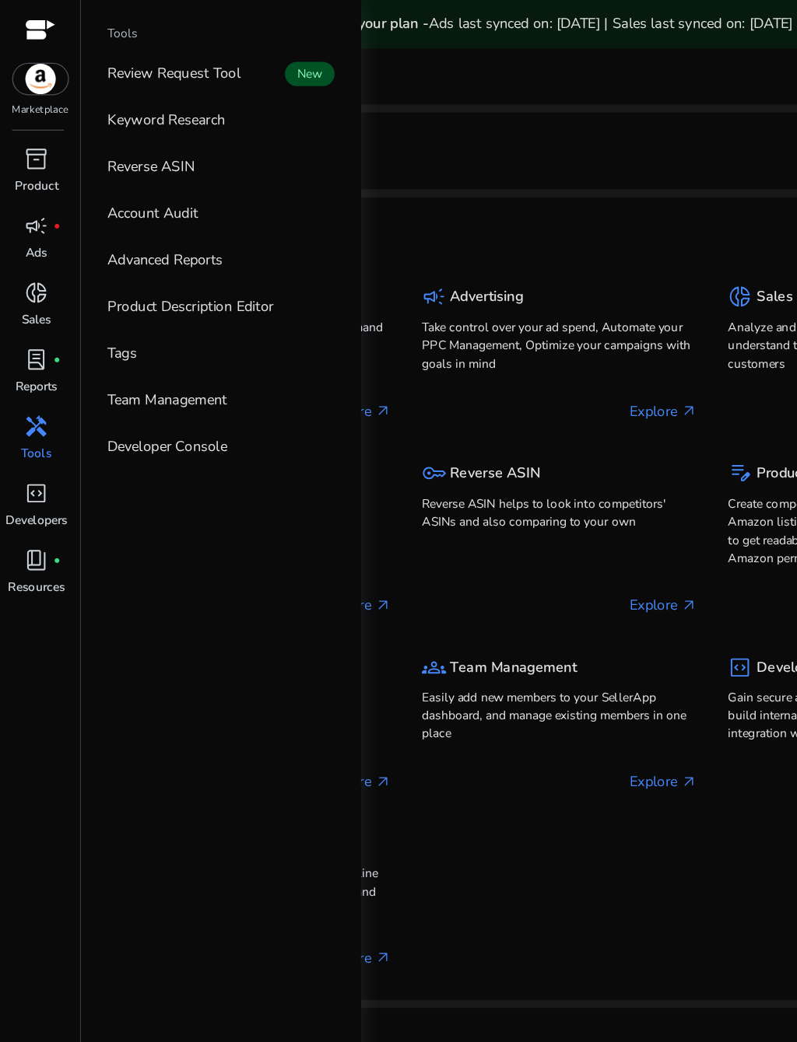
click at [402, 408] on p "Reverse ASIN helps to look into competitors' ASINs and also comparing to your o…" at bounding box center [430, 394] width 212 height 28
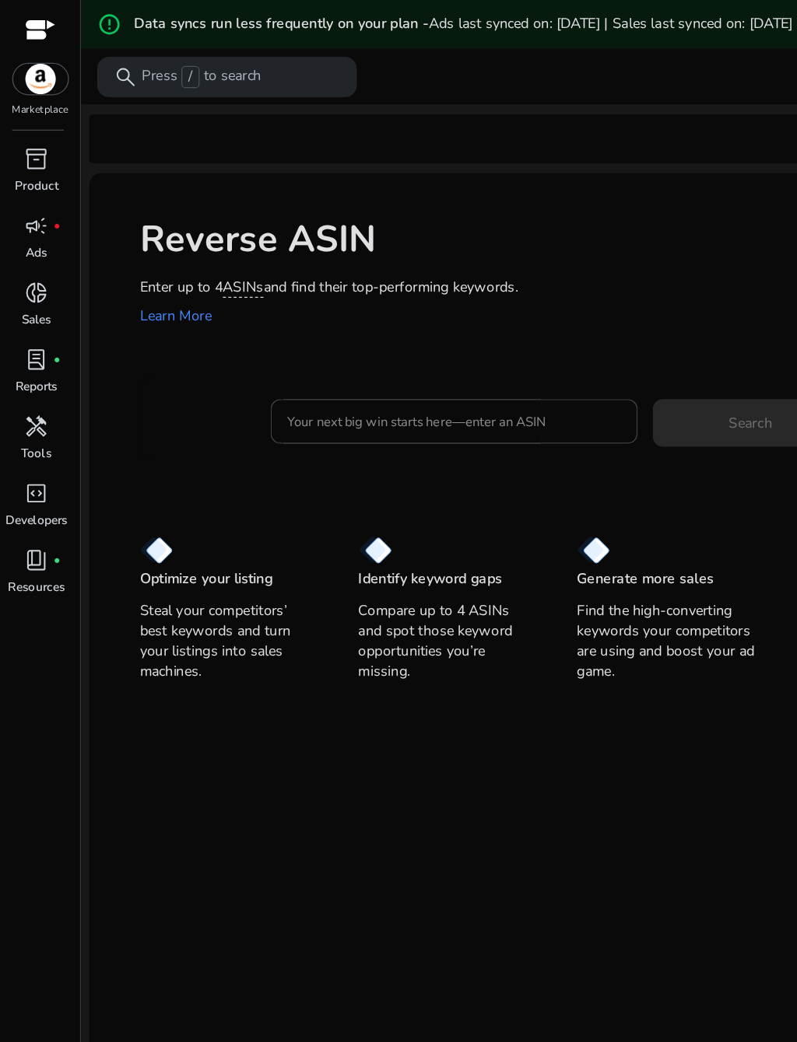
click at [359, 332] on input "Your next big win starts here—enter an ASIN" at bounding box center [348, 323] width 257 height 17
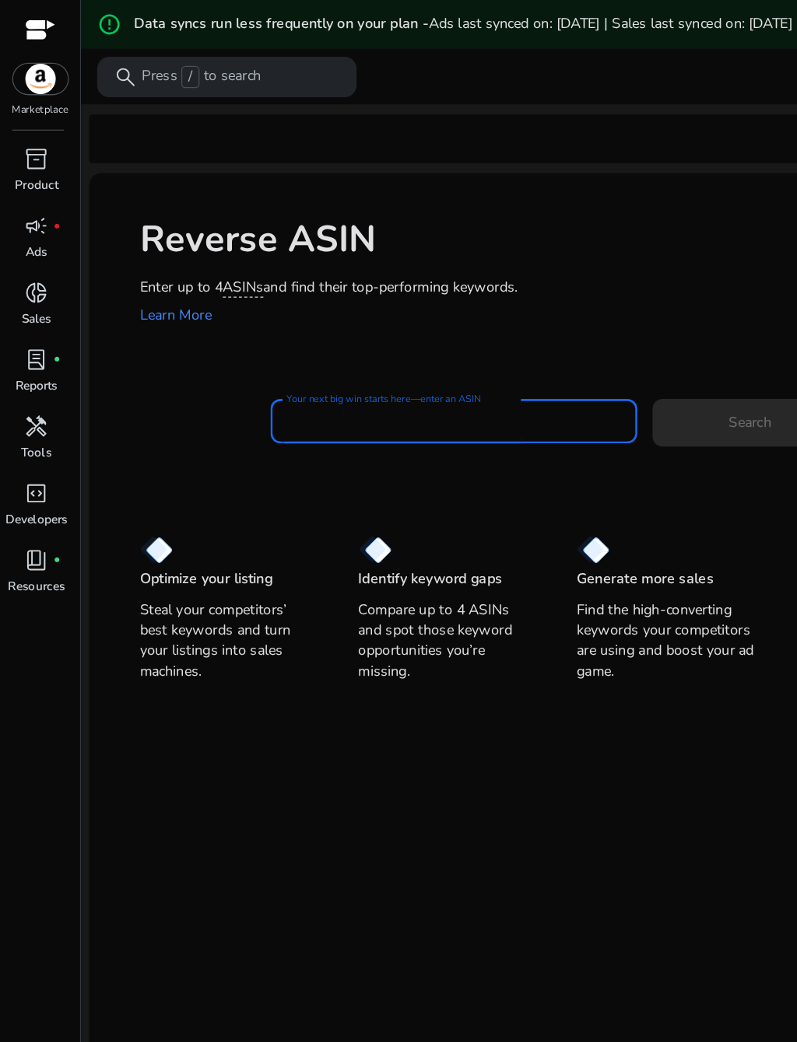
click at [356, 332] on input "Your next big win starts here—enter an ASIN" at bounding box center [348, 323] width 257 height 17
paste input "**********"
click at [235, 332] on input "**********" at bounding box center [348, 323] width 257 height 17
click at [320, 332] on input "**********" at bounding box center [348, 323] width 257 height 17
click at [316, 332] on input "**********" at bounding box center [348, 323] width 257 height 17
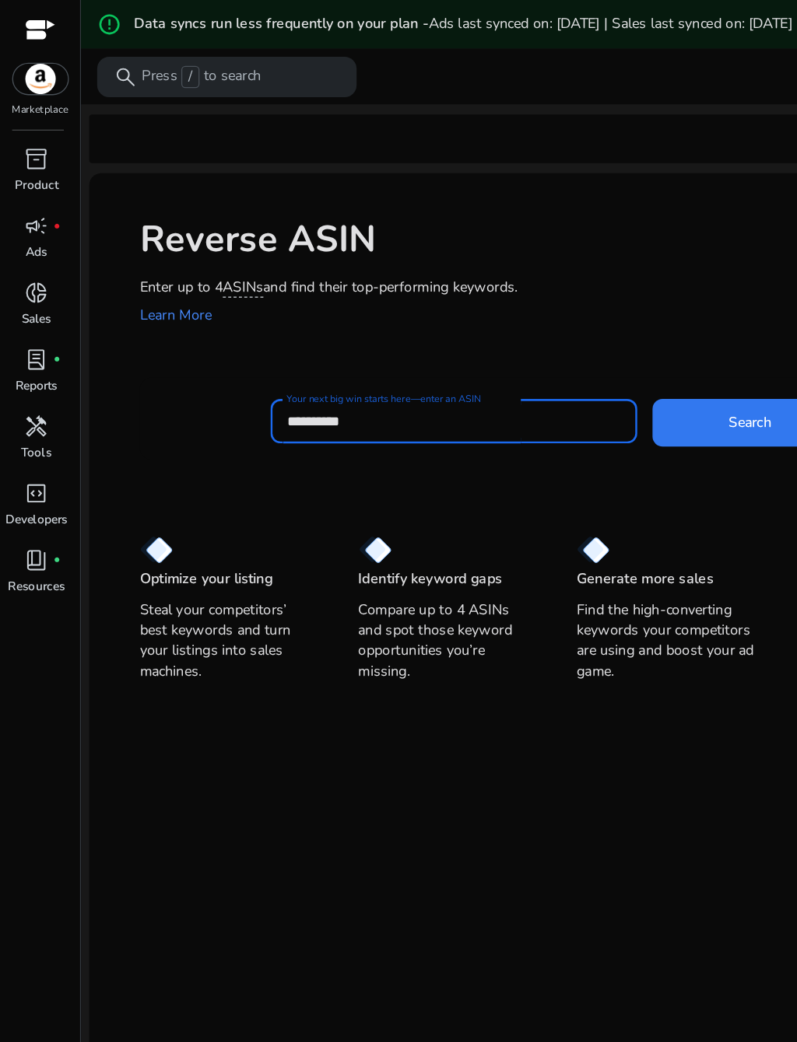
type input "**********"
click at [563, 343] on span at bounding box center [575, 324] width 149 height 37
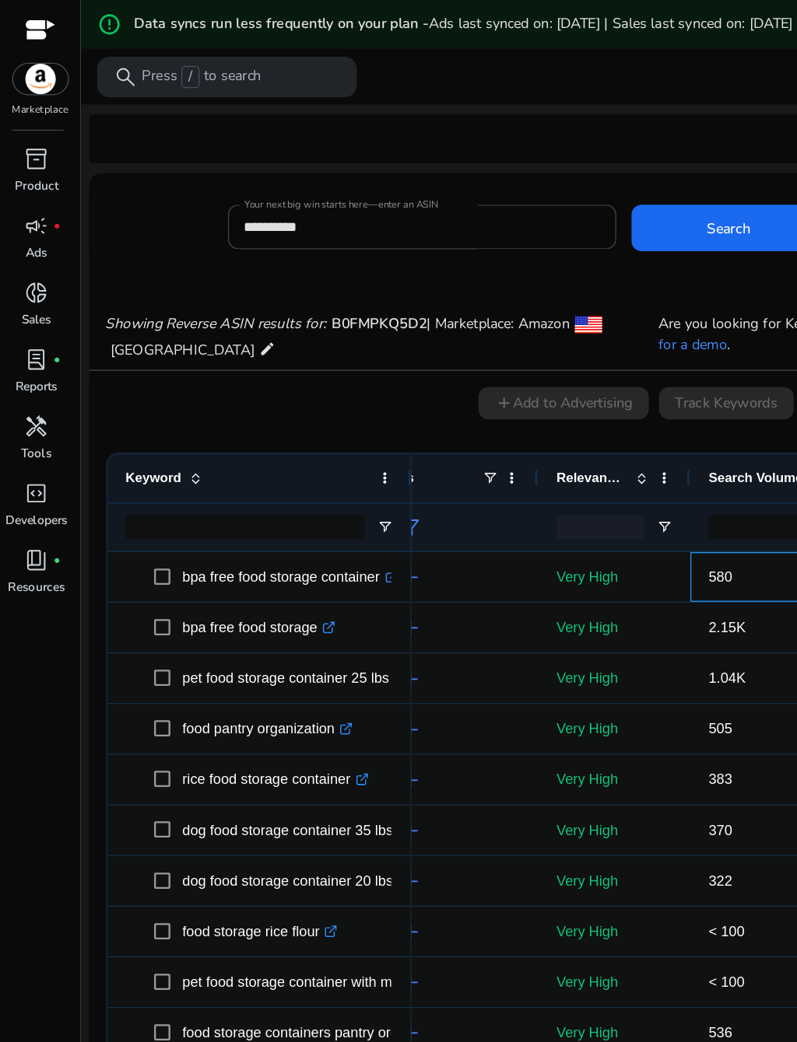
scroll to position [0, 45]
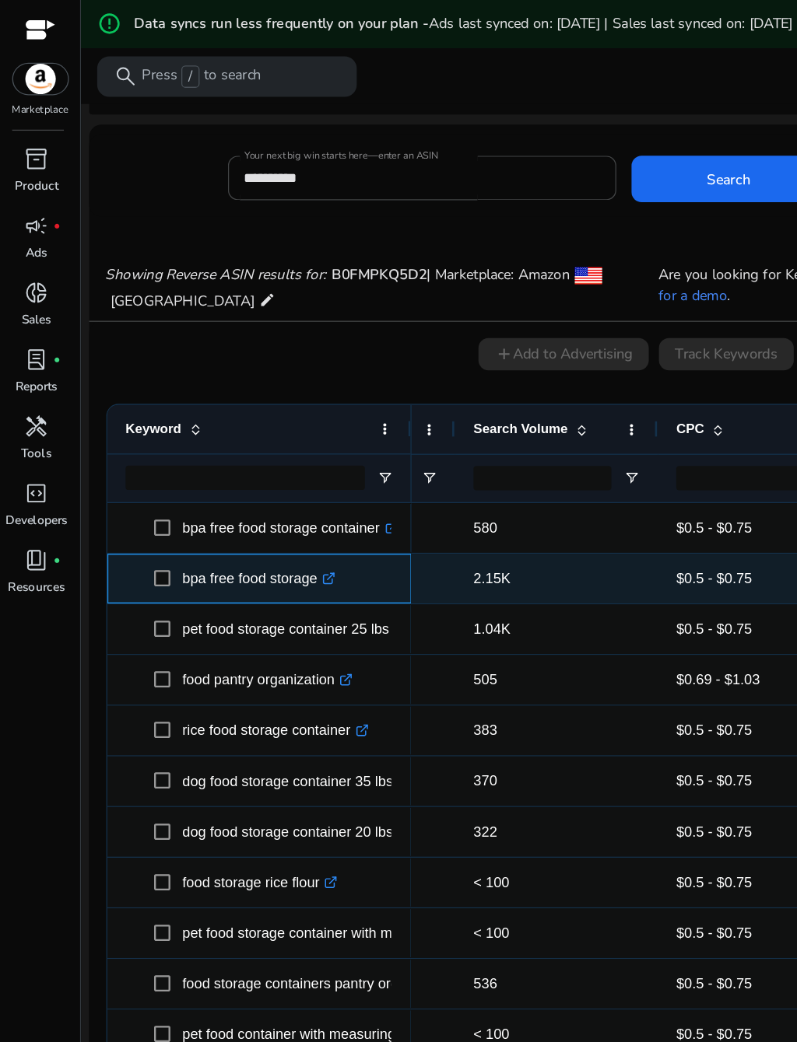
click at [257, 445] on icon ".st0{fill:#2c8af8}" at bounding box center [252, 445] width 10 height 10
